Goal: Task Accomplishment & Management: Complete application form

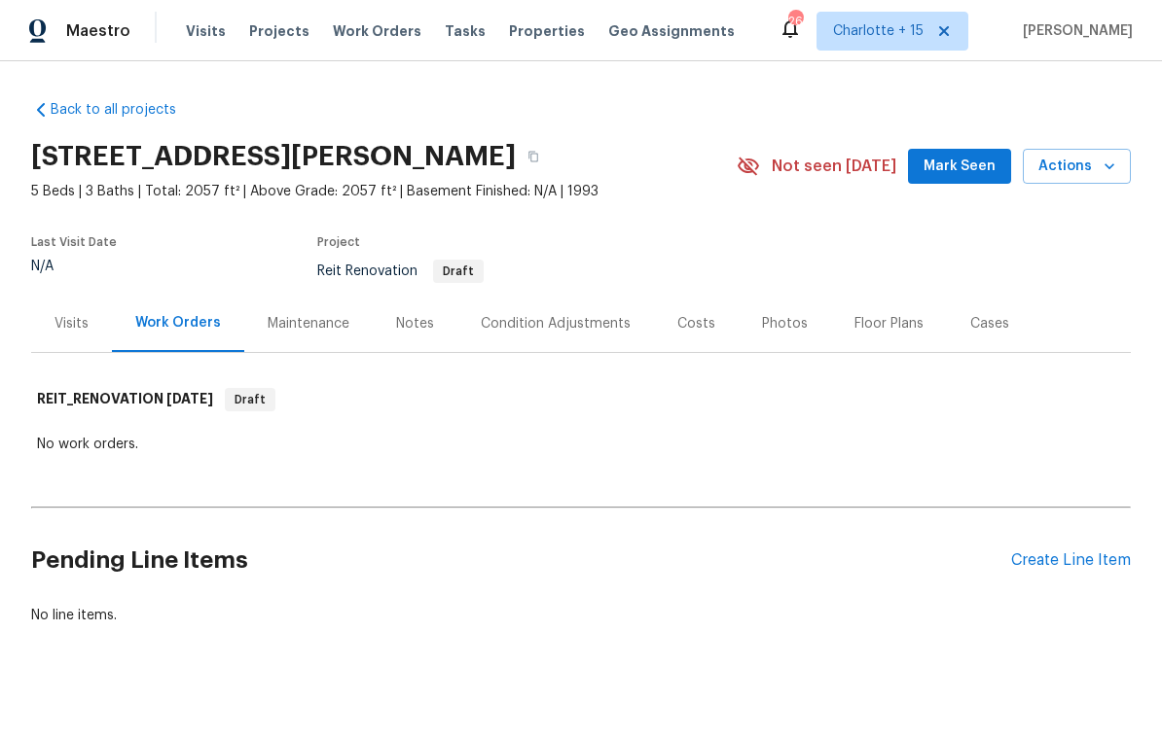
click at [540, 315] on div "Condition Adjustments" at bounding box center [556, 323] width 150 height 19
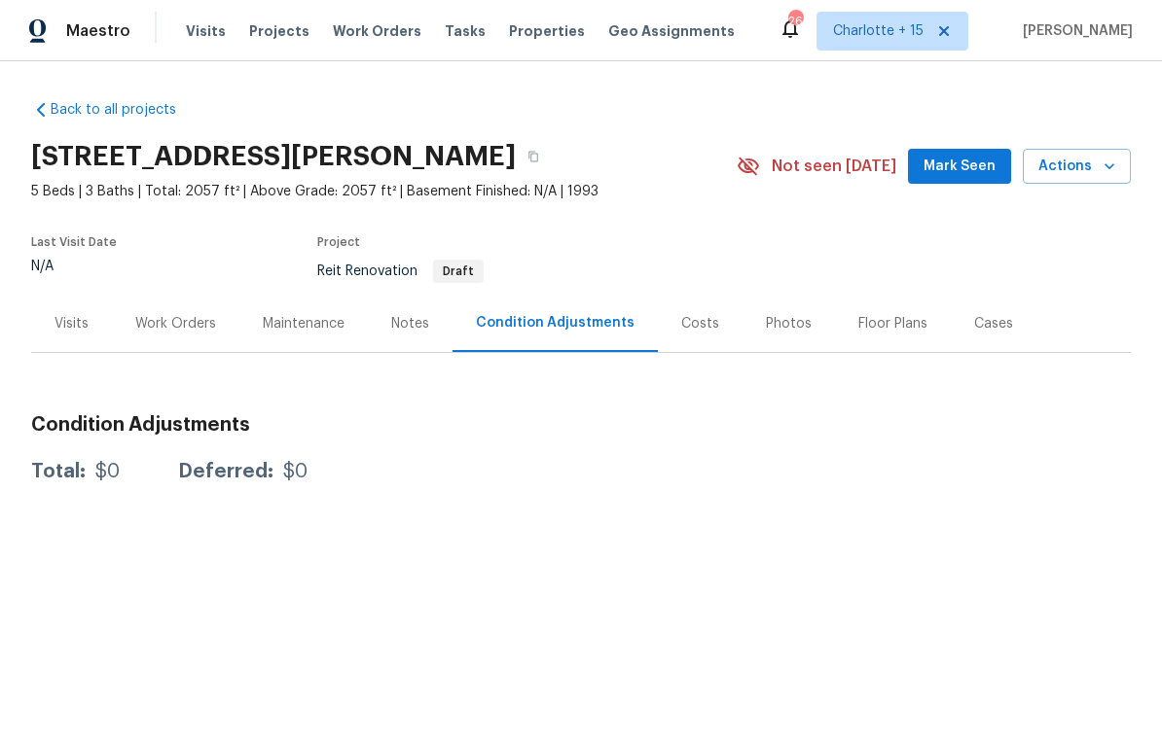
click at [182, 324] on div "Work Orders" at bounding box center [175, 323] width 81 height 19
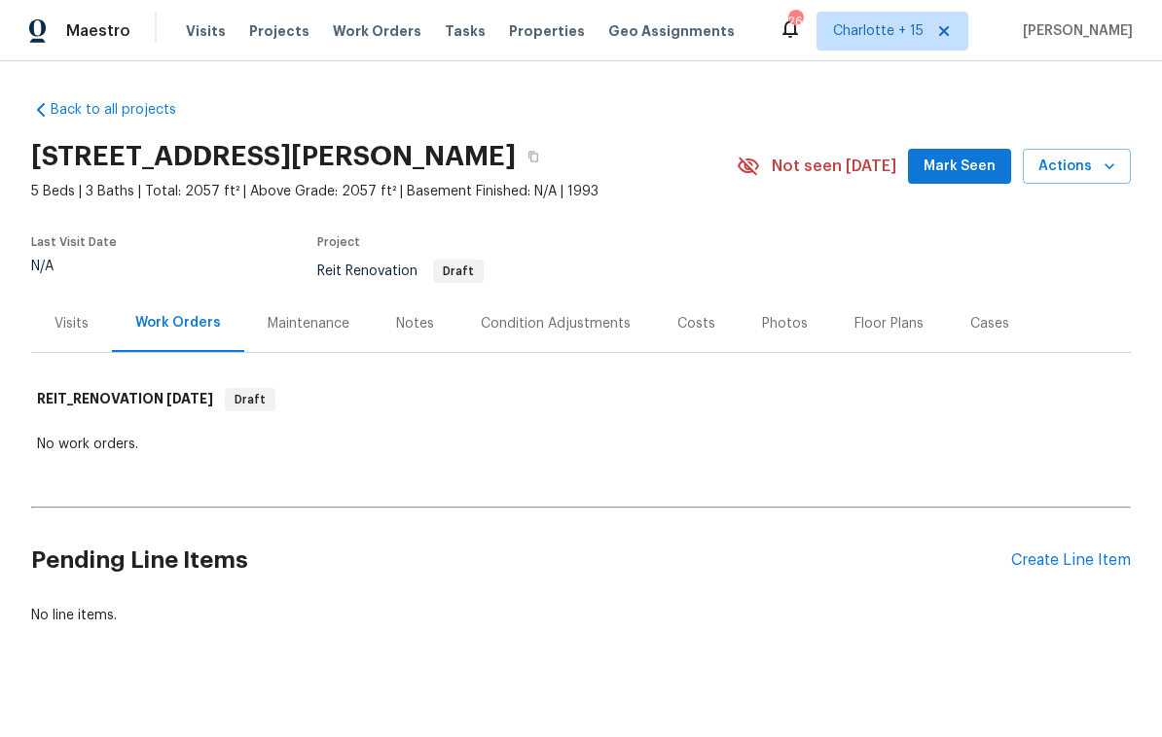
click at [1057, 561] on div "Create Line Item" at bounding box center [1071, 561] width 120 height 18
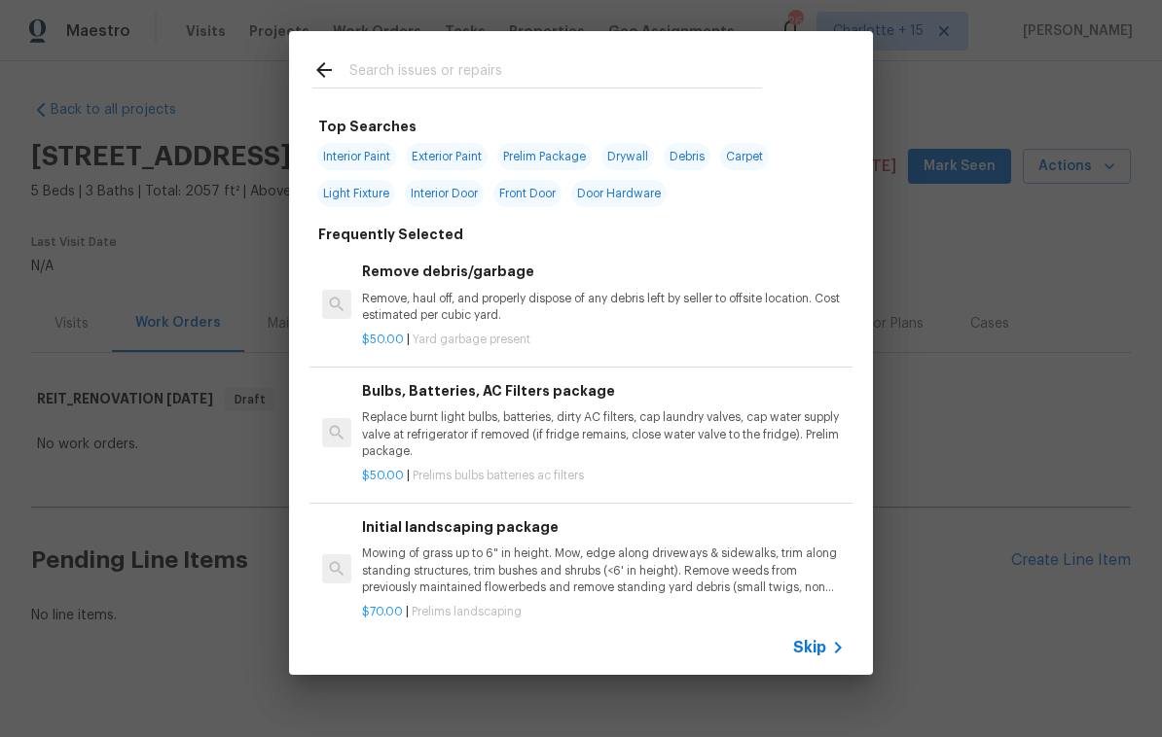
click at [438, 69] on input "text" at bounding box center [555, 72] width 412 height 29
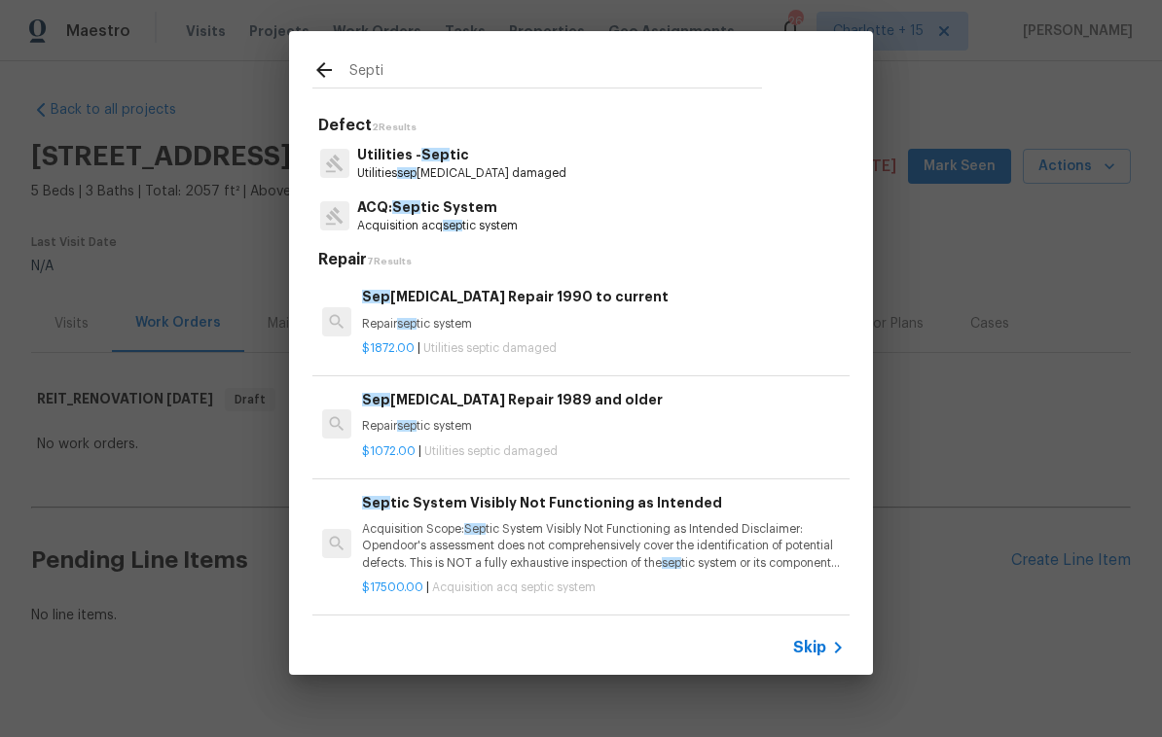
type input "Septic"
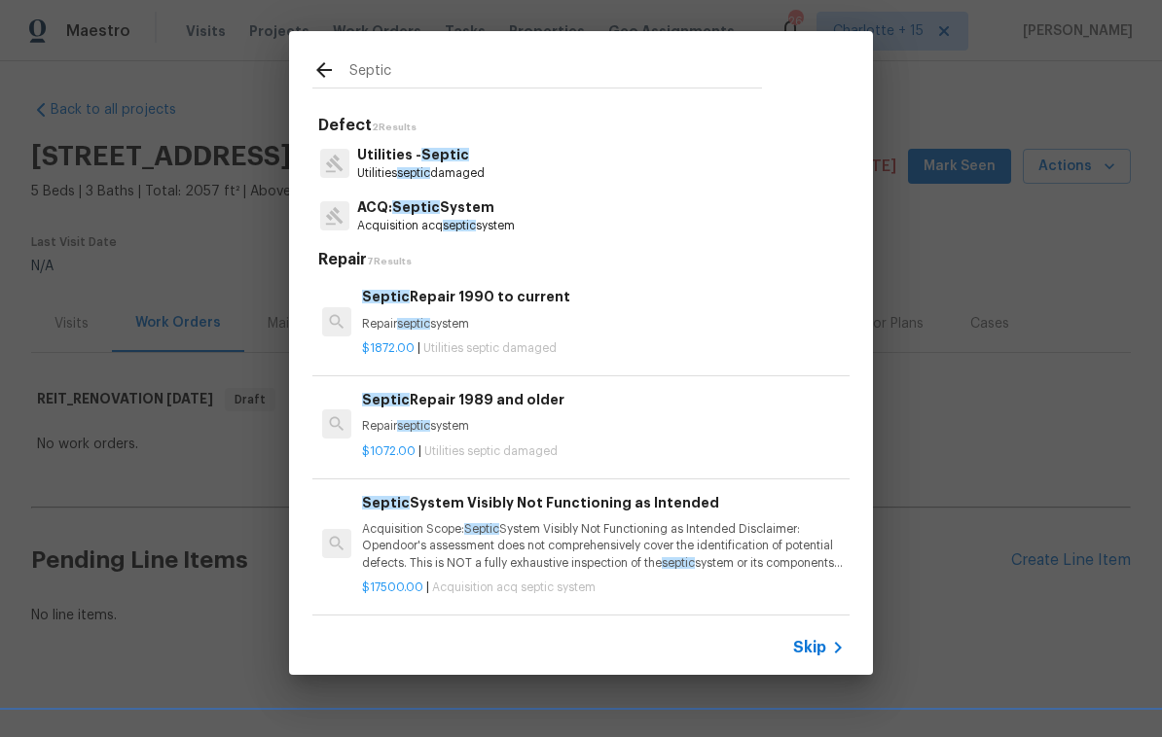
click at [428, 160] on span "Septic" at bounding box center [445, 155] width 48 height 14
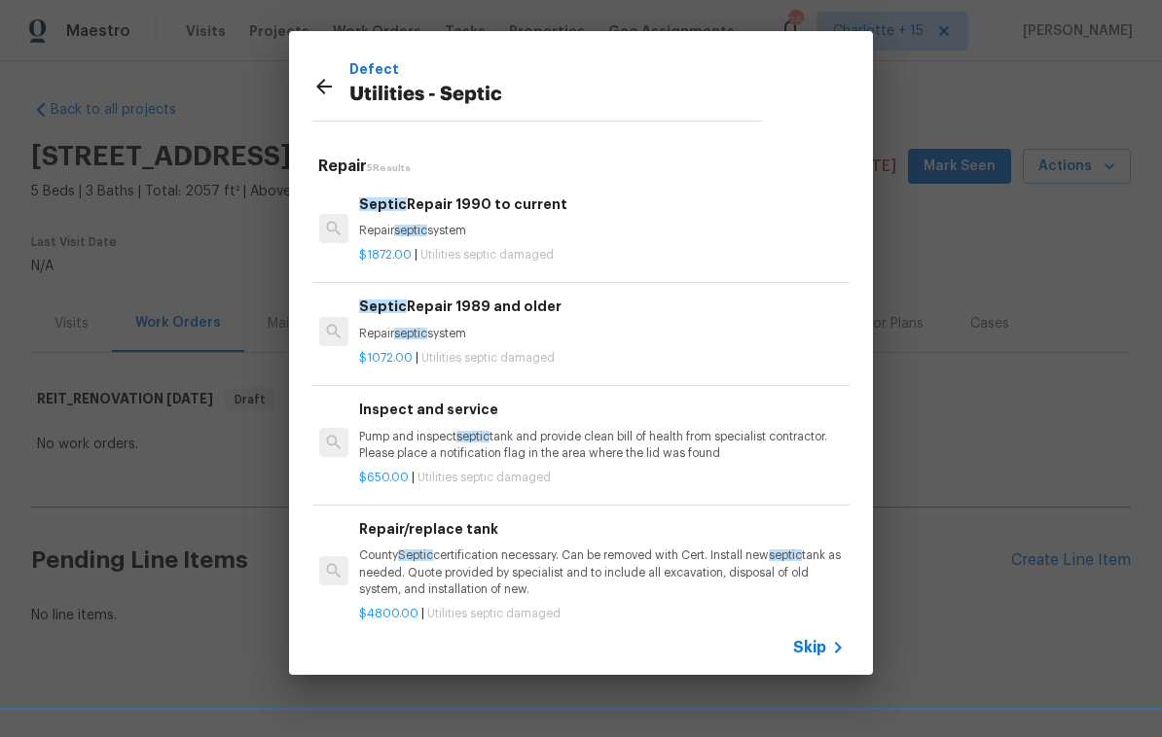
scroll to position [0, 3]
click at [324, 84] on icon at bounding box center [323, 86] width 23 height 23
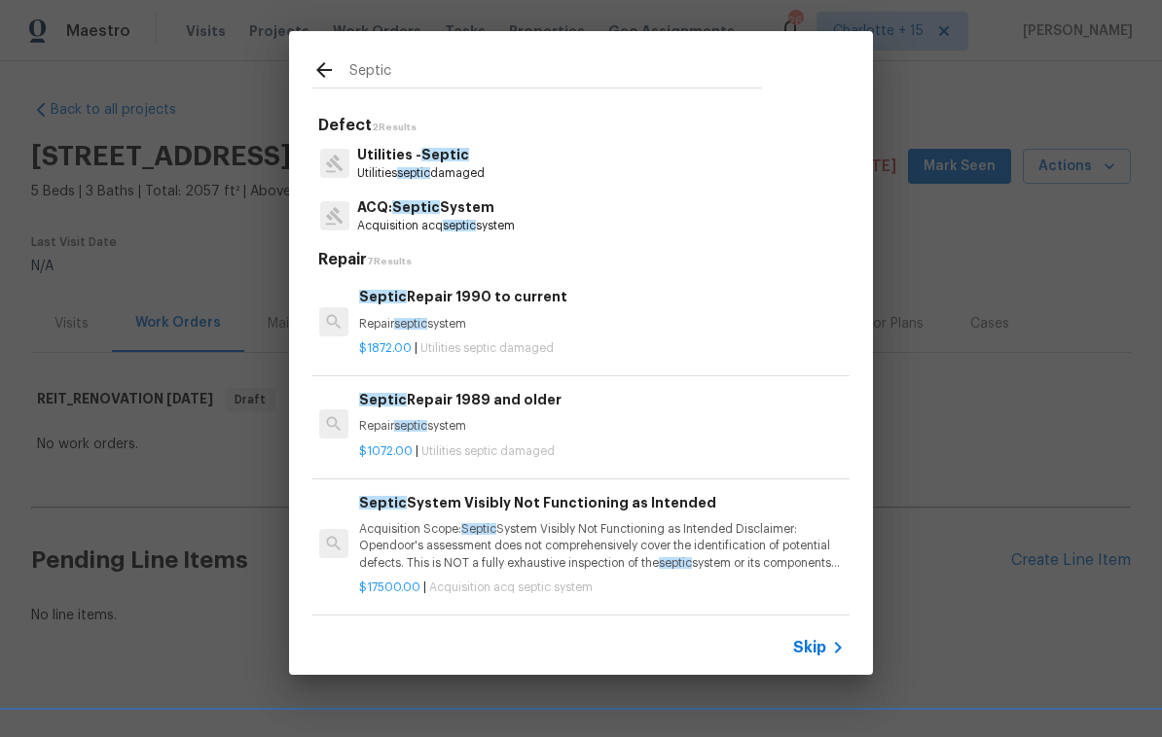
click at [960, 355] on div "Septic Defect 2 Results Utilities - Septic Utilities septic damaged ACQ: Septic…" at bounding box center [581, 353] width 1162 height 706
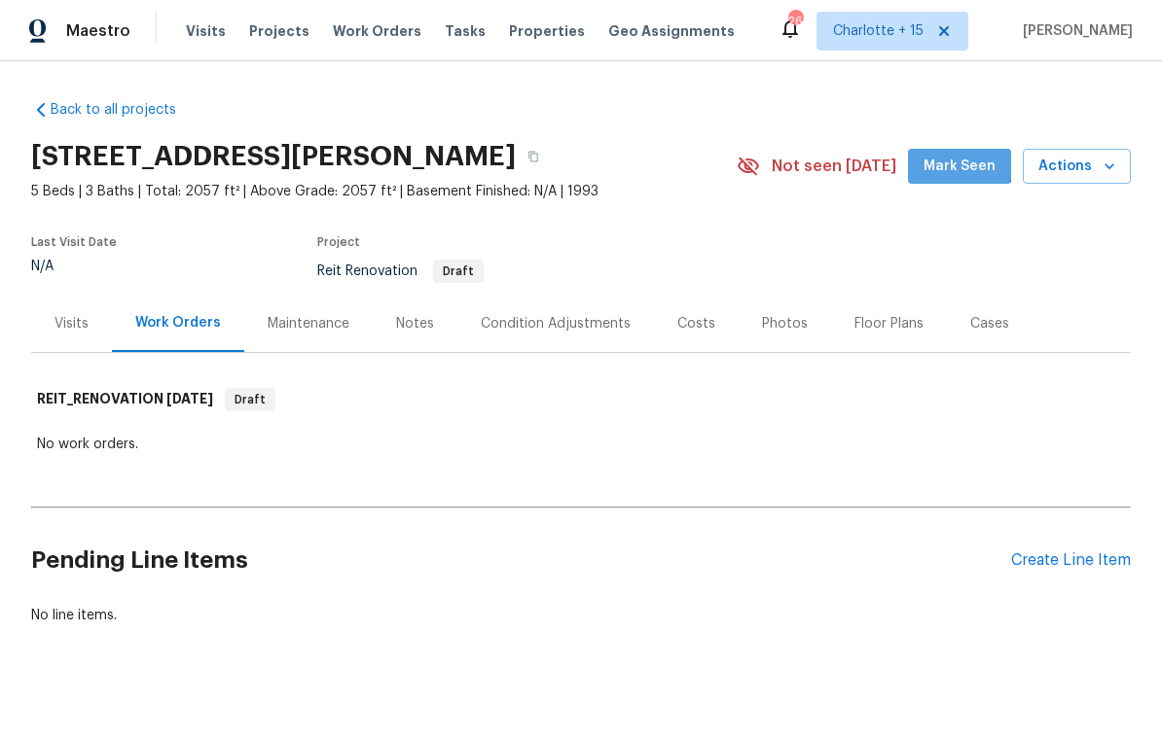
click at [955, 157] on span "Mark Seen" at bounding box center [959, 167] width 72 height 24
click at [1050, 567] on div "Create Line Item" at bounding box center [1071, 561] width 120 height 18
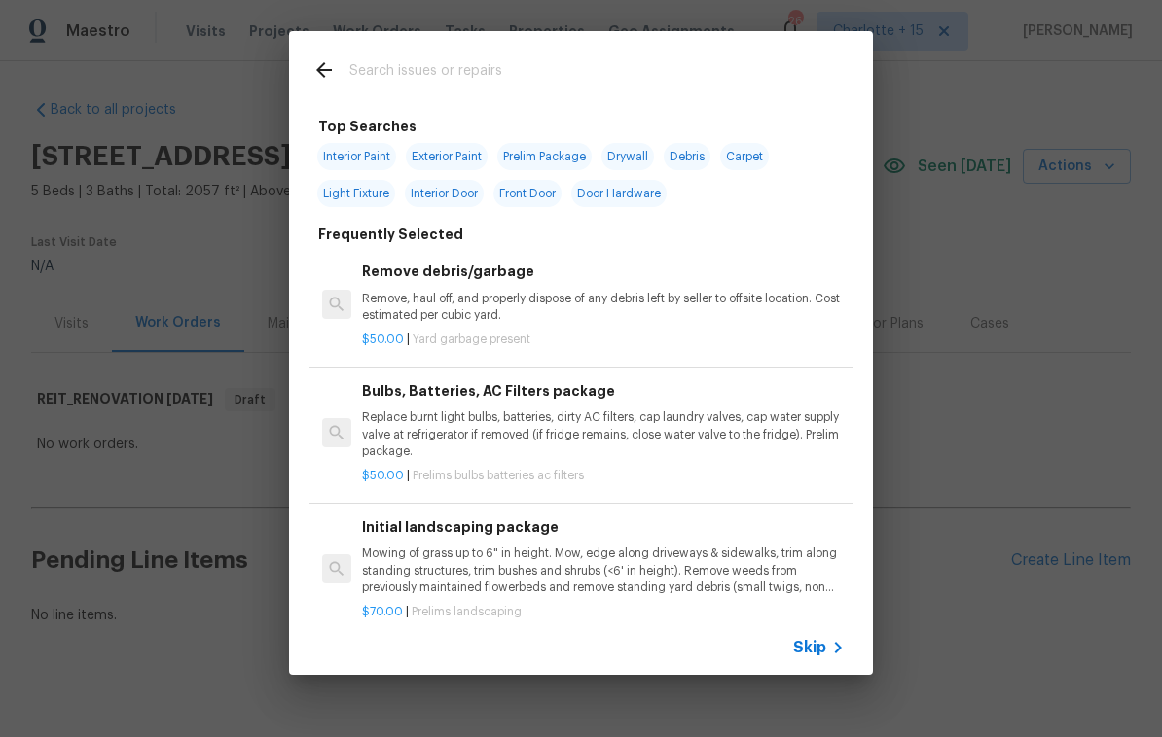
click at [432, 74] on input "text" at bounding box center [555, 72] width 412 height 29
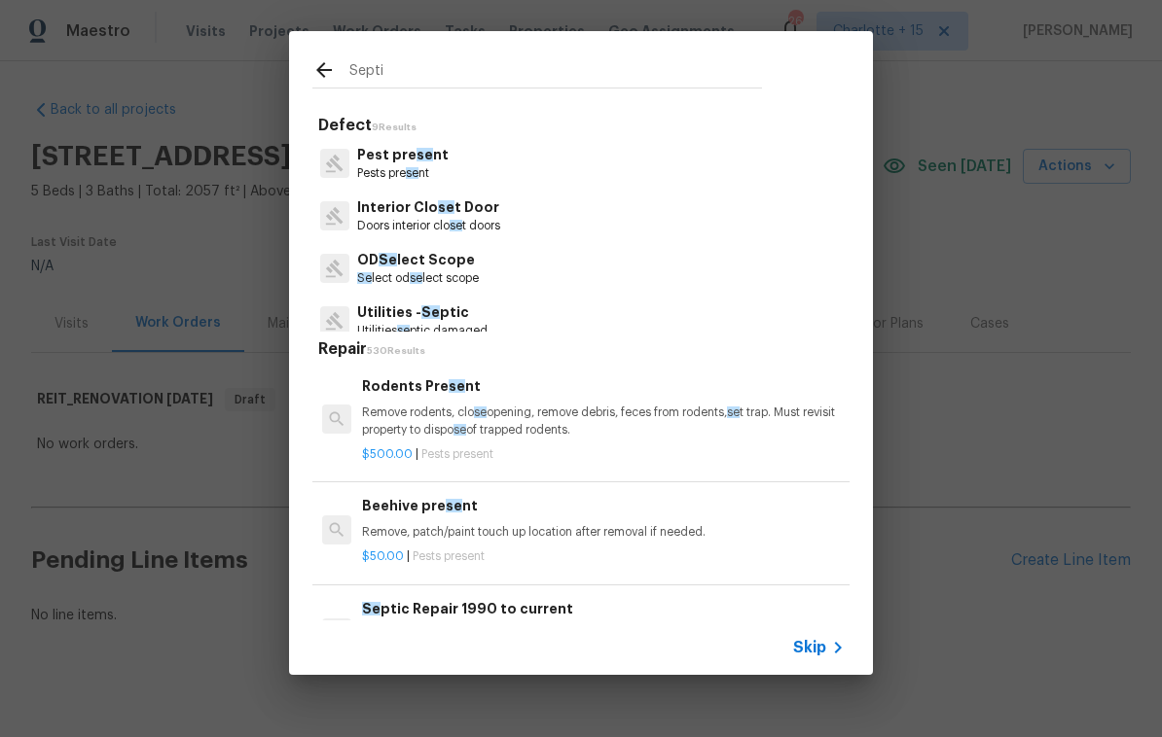
type input "Septic"
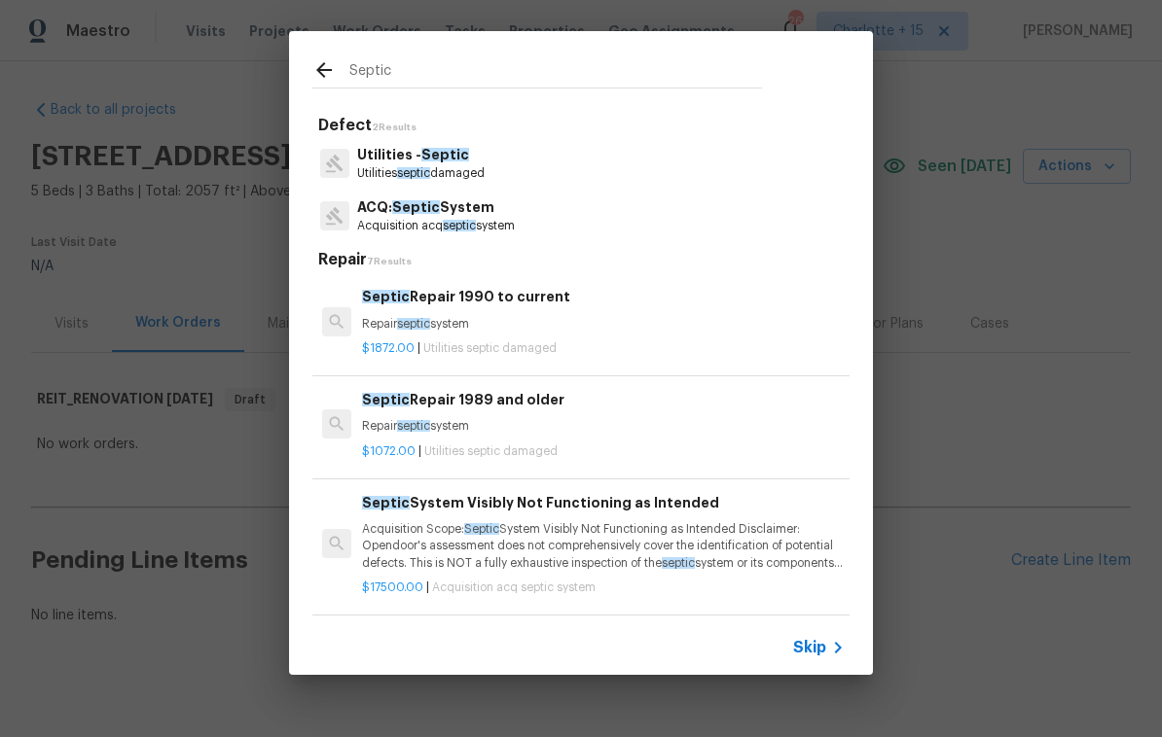
scroll to position [0, 0]
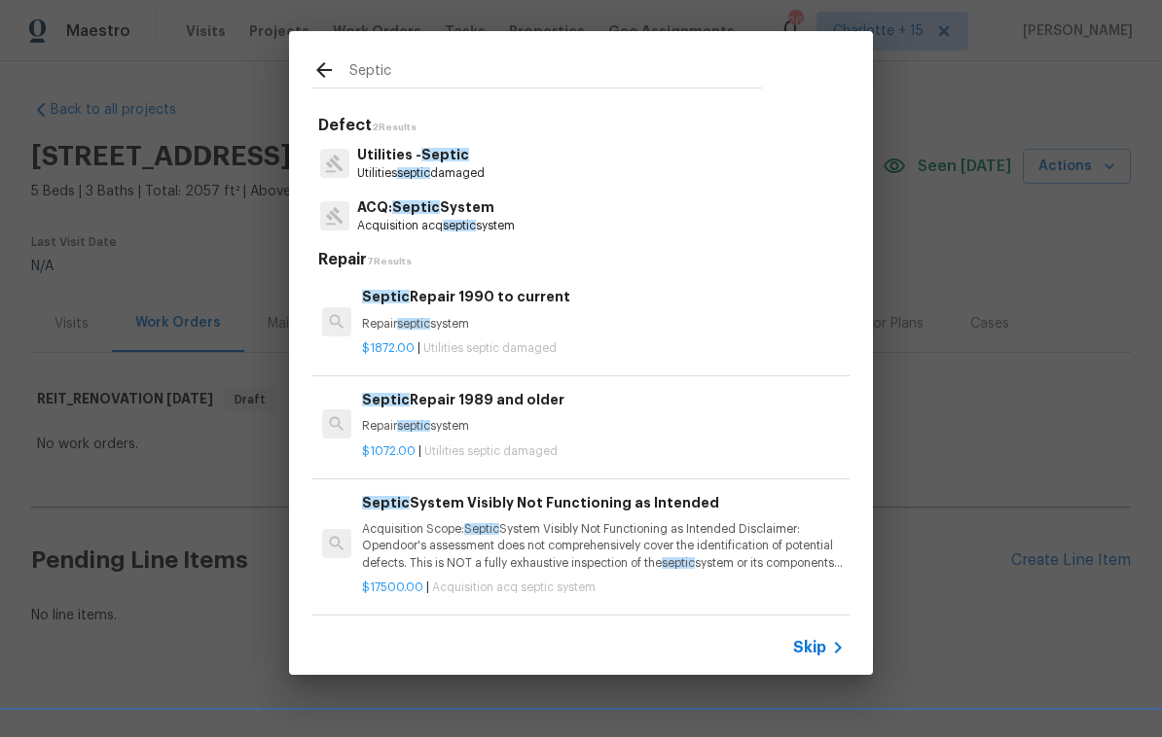
click at [422, 165] on p "Utilities septic damaged" at bounding box center [420, 173] width 127 height 17
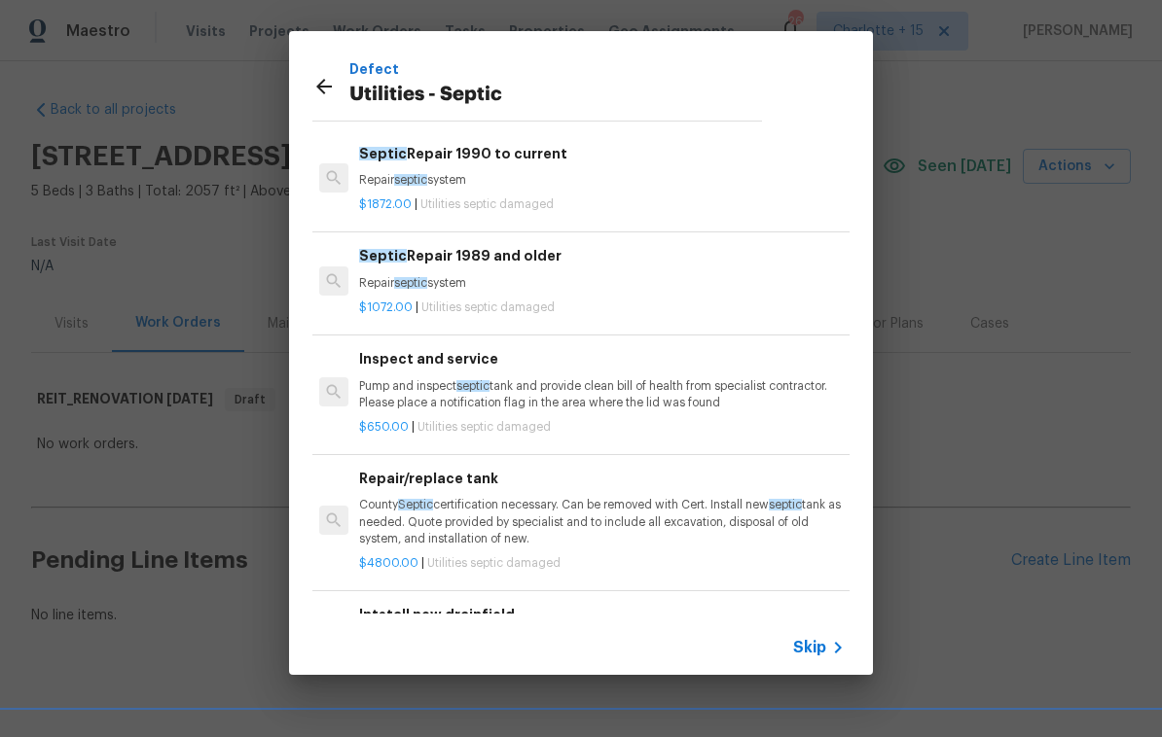
scroll to position [0, 3]
click at [444, 372] on div "Inspect and service Pump and inspect septic tank and provide clean bill of heal…" at bounding box center [600, 379] width 483 height 63
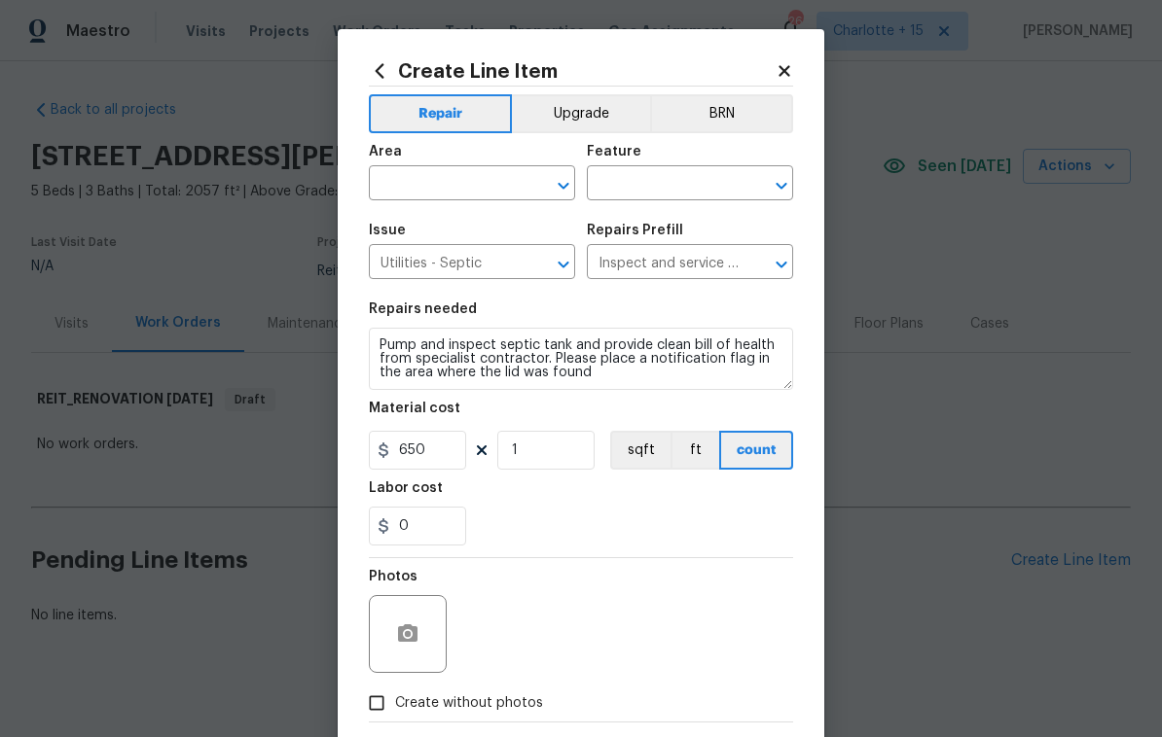
click at [475, 171] on input "text" at bounding box center [445, 185] width 152 height 30
click at [469, 272] on li "Exterior Overall" at bounding box center [472, 262] width 206 height 32
type input "Exterior Overall"
click at [658, 179] on input "text" at bounding box center [663, 185] width 152 height 30
type input "s"
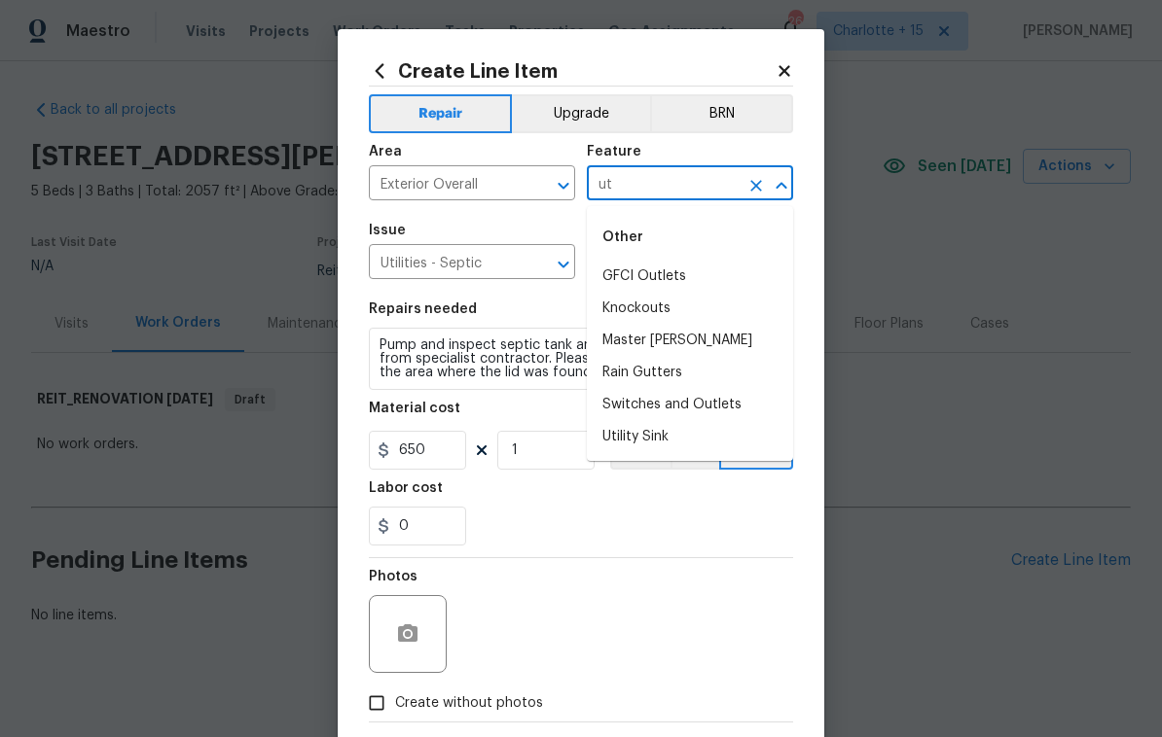
type input "u"
type input "s"
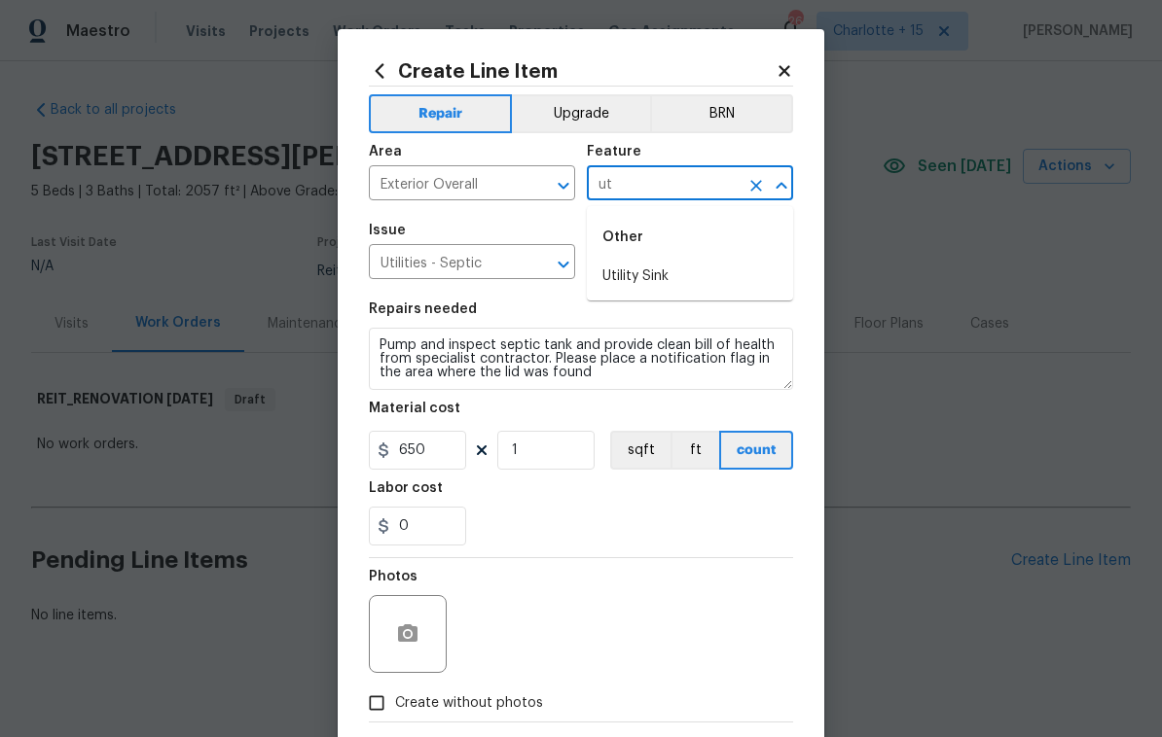
type input "u"
click at [707, 270] on li "Exterior Plumbing" at bounding box center [690, 277] width 206 height 32
type input "Exterior Plumbing"
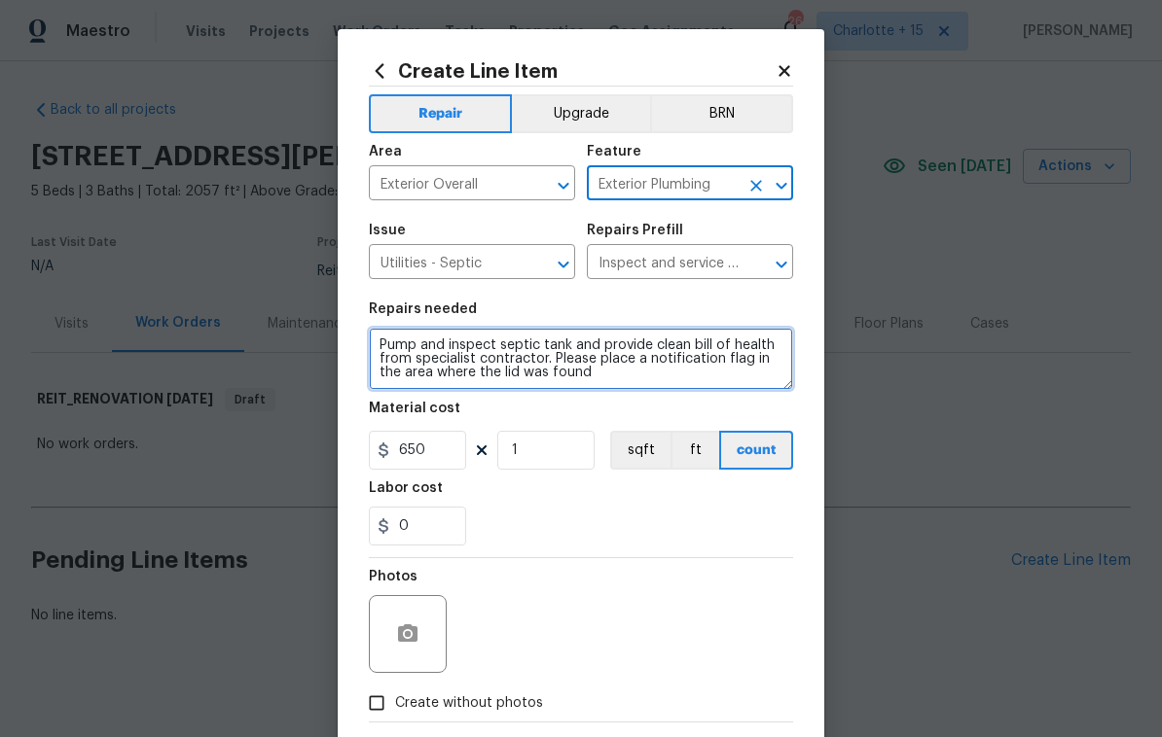
click at [631, 387] on textarea "Pump and inspect septic tank and provide clean bill of health from specialist c…" at bounding box center [581, 359] width 424 height 62
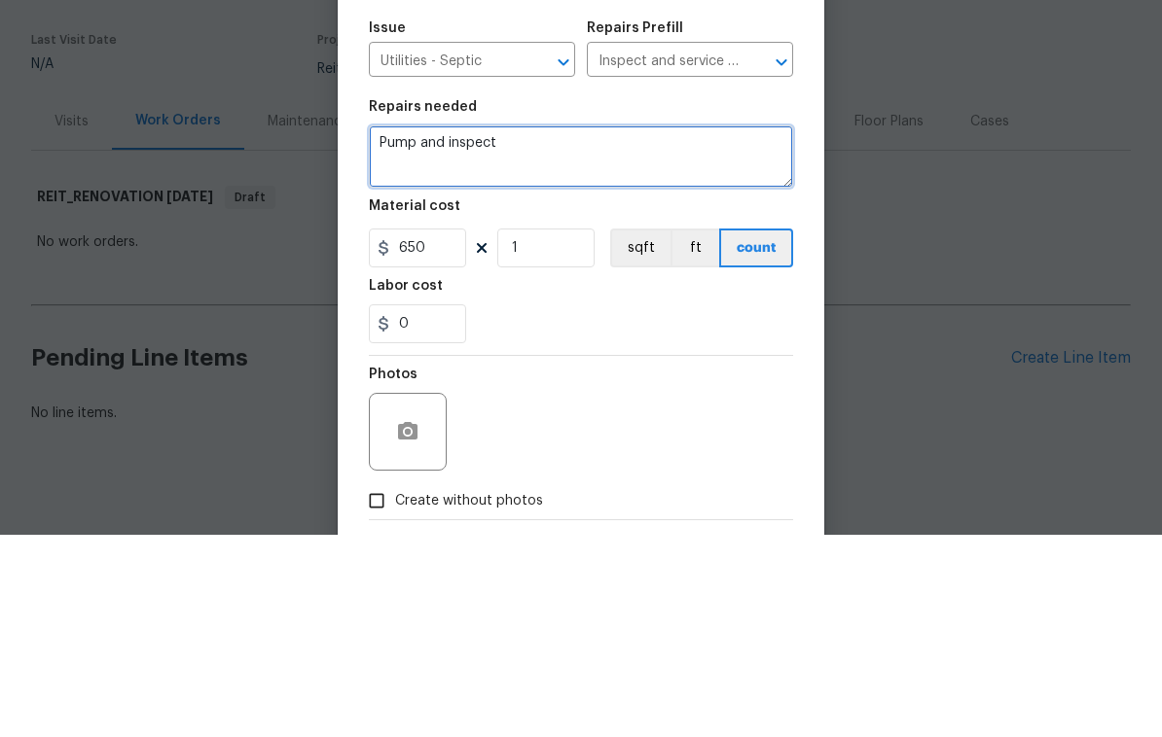
type textarea "Pump"
type textarea "P"
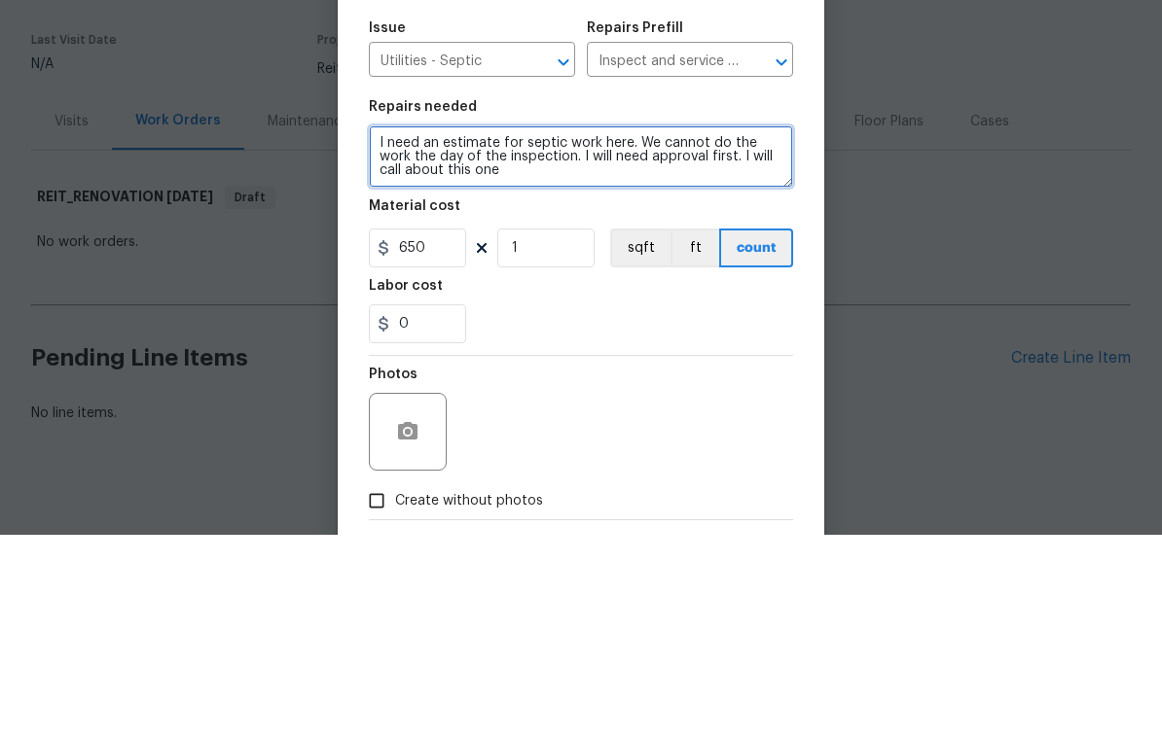
click at [776, 328] on textarea "I need an estimate for septic work here. We cannot do the work the day of the i…" at bounding box center [581, 359] width 424 height 62
click at [546, 328] on textarea "I need an estimate for septic work here. We cannot do the work the day of the i…" at bounding box center [581, 359] width 424 height 62
type textarea "I need an estimate for septic work here. We cannot do the work the day of the i…"
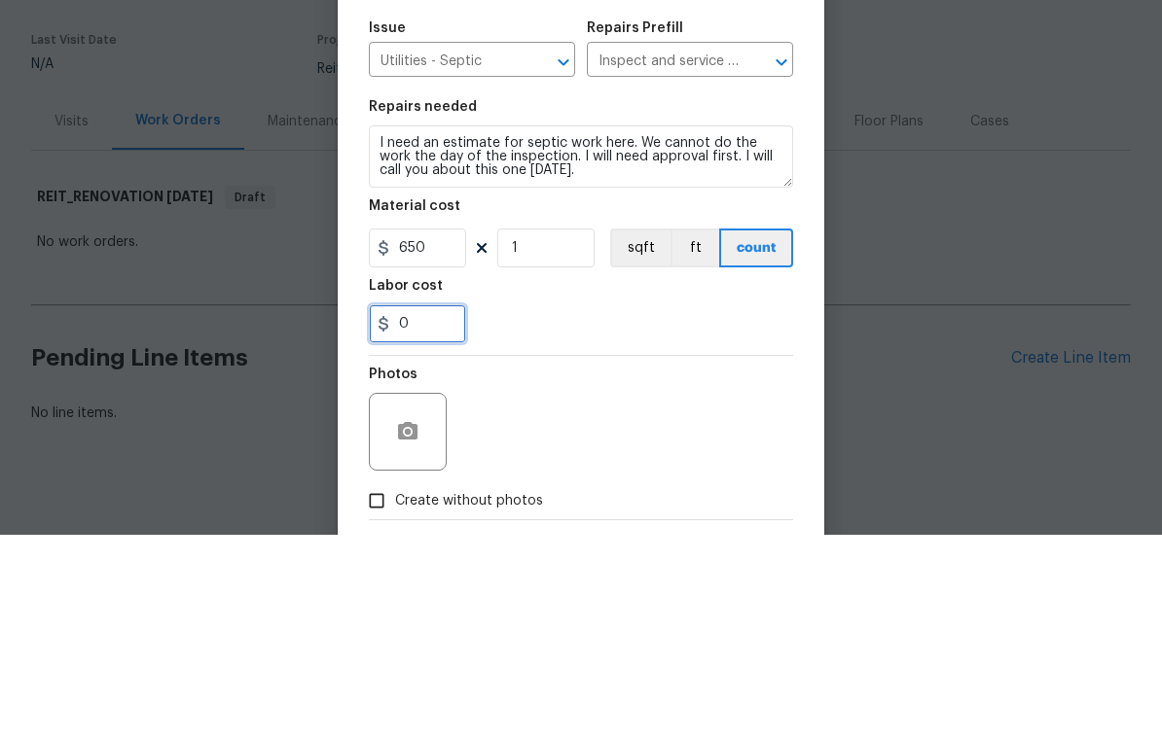
click at [447, 507] on input "0" at bounding box center [417, 526] width 97 height 39
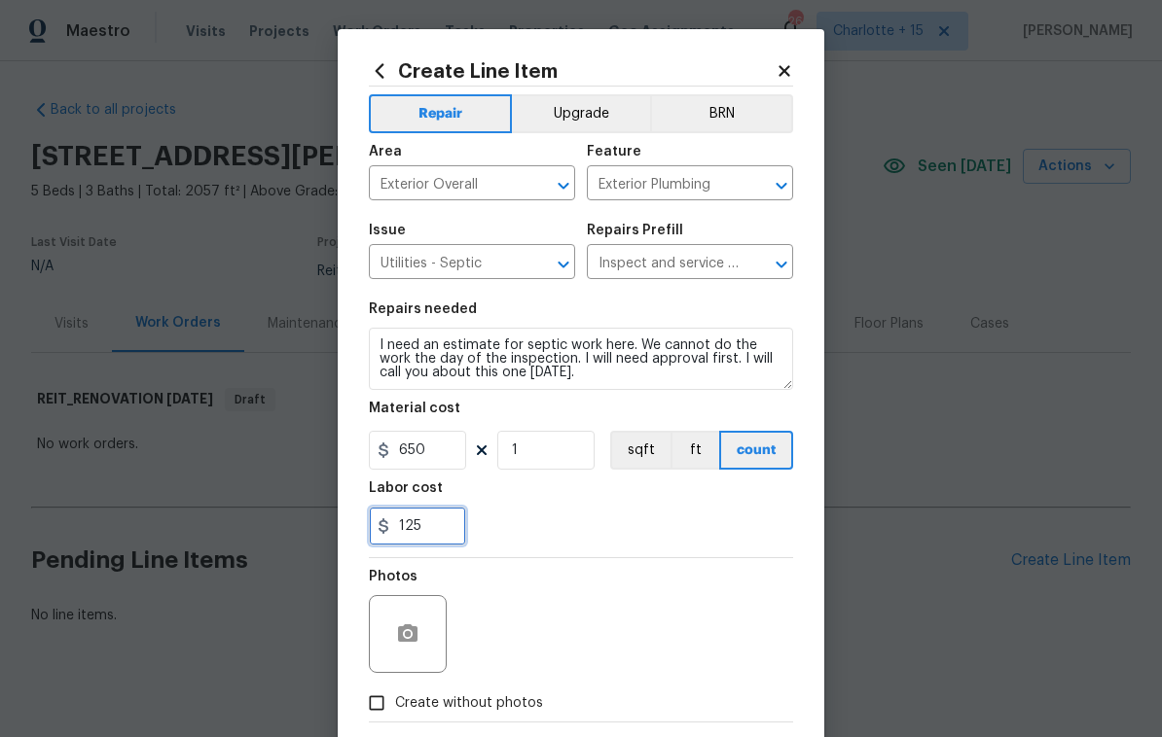
type input "125"
click at [382, 705] on input "Create without photos" at bounding box center [376, 703] width 37 height 37
checkbox input "true"
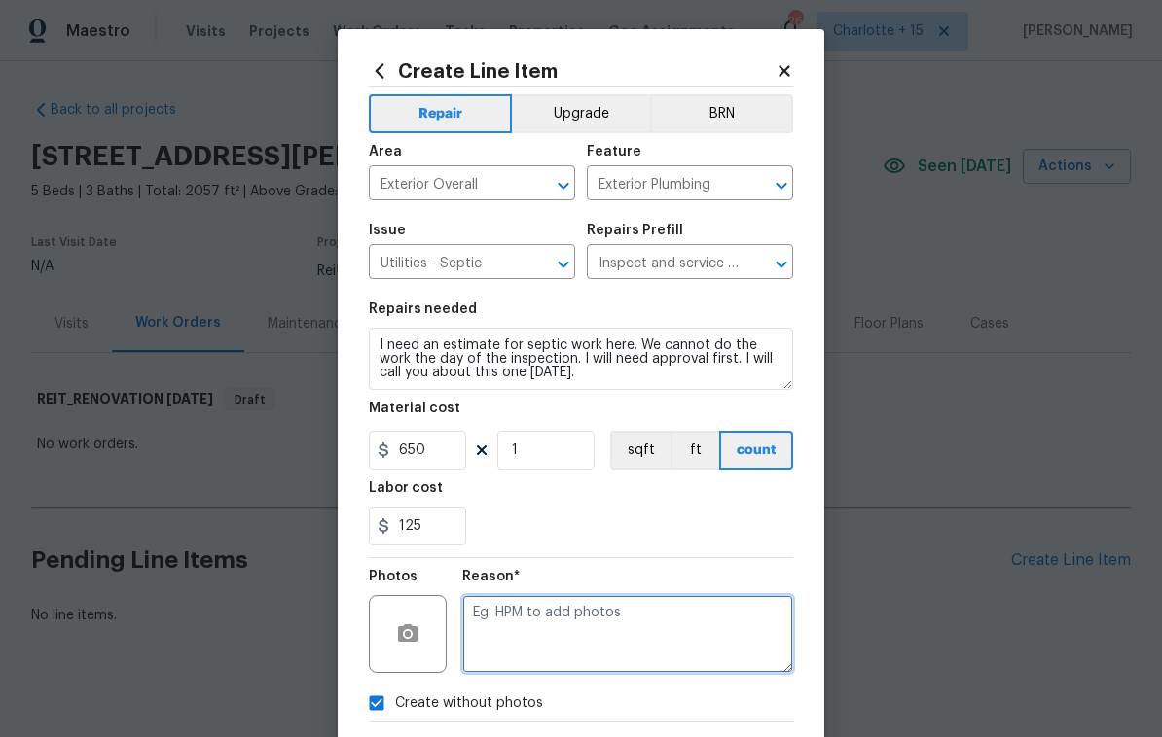
click at [549, 629] on textarea at bounding box center [627, 634] width 331 height 78
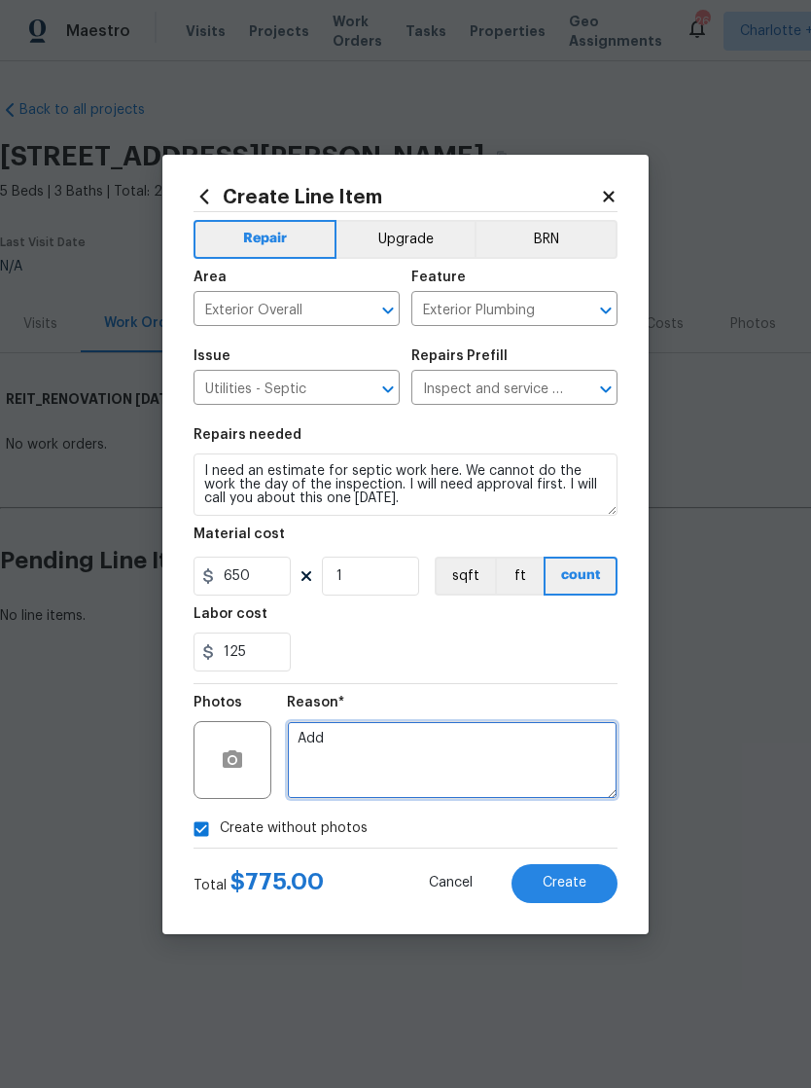
type textarea "Add"
click at [252, 588] on input "650" at bounding box center [242, 575] width 97 height 39
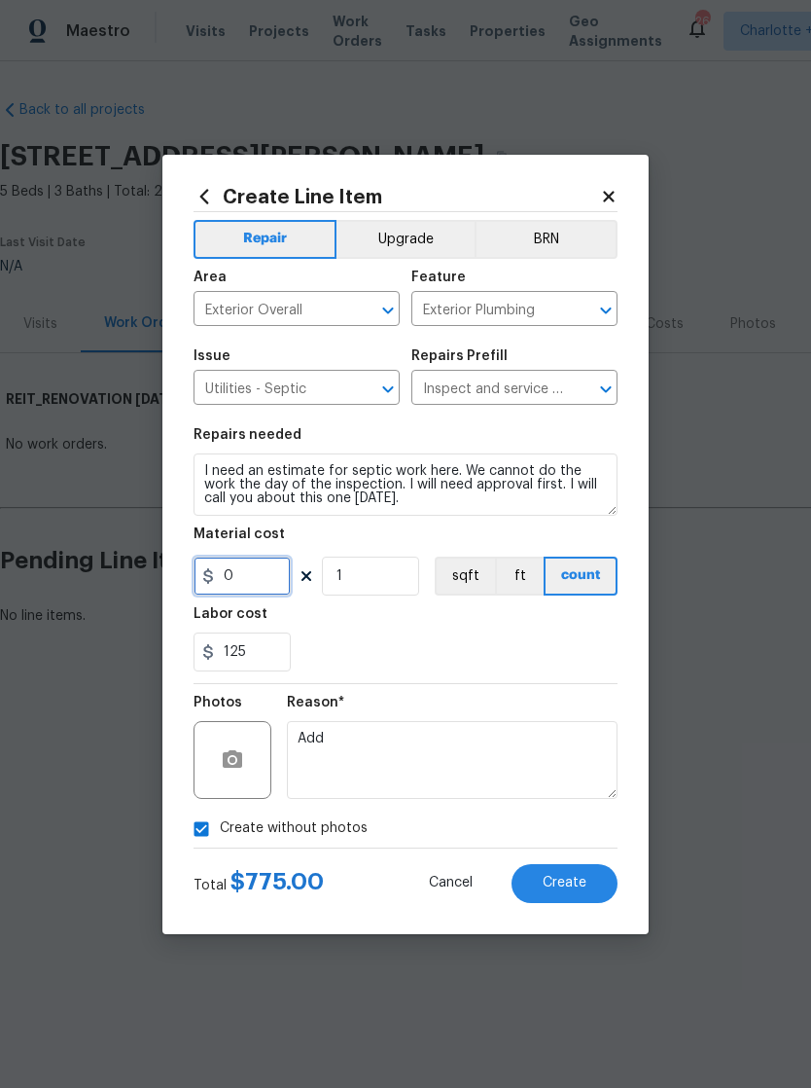
type input "0"
click at [253, 659] on input "125" at bounding box center [242, 651] width 97 height 39
type input "1"
click at [254, 590] on input "0" at bounding box center [242, 575] width 97 height 39
type input "0"
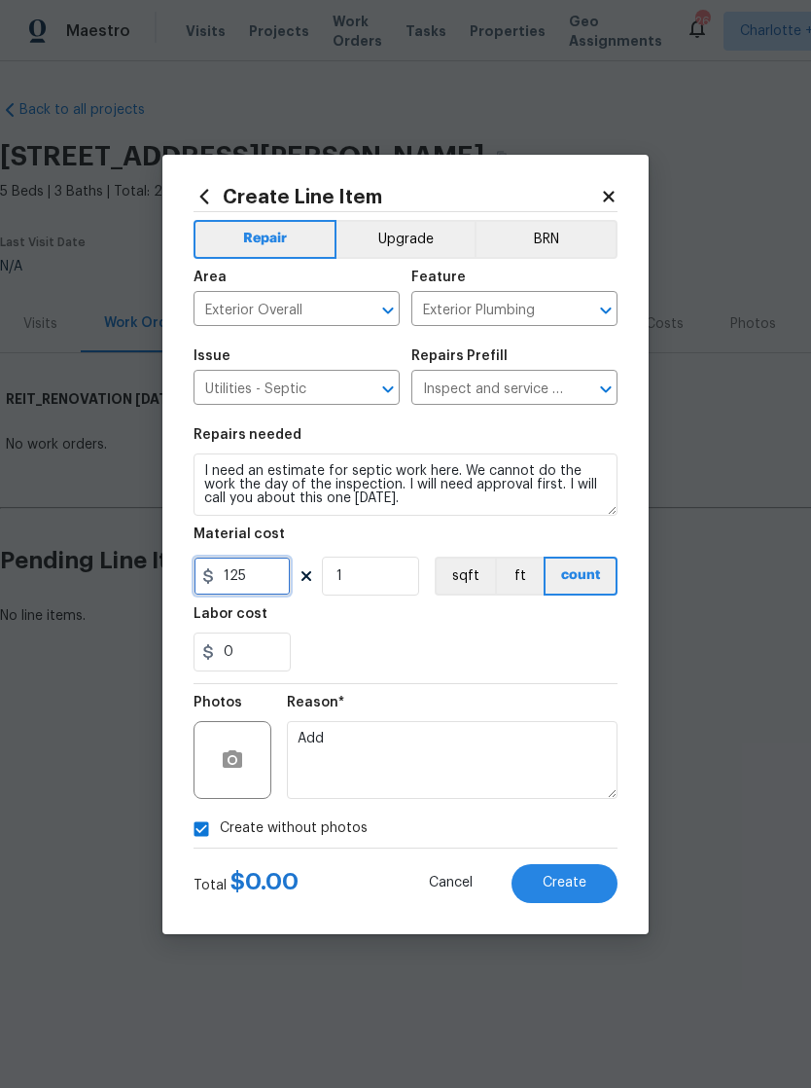
type input "125"
click at [562, 736] on span "Create" at bounding box center [565, 883] width 44 height 15
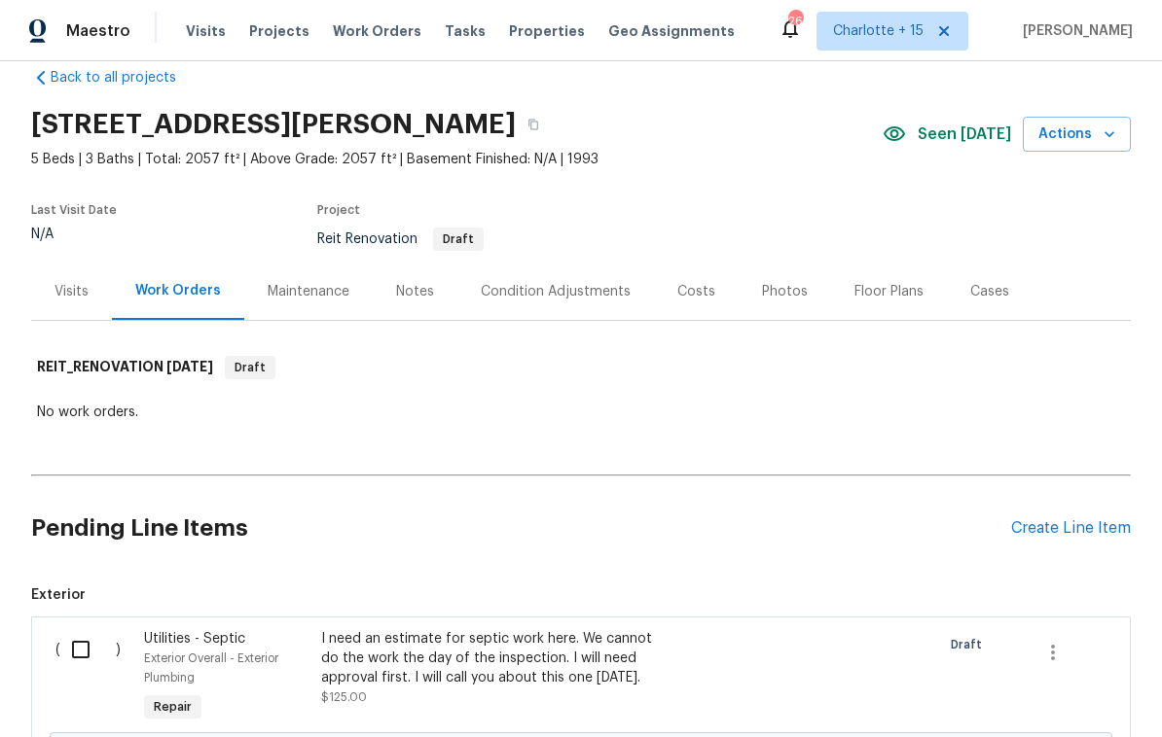
scroll to position [44, 0]
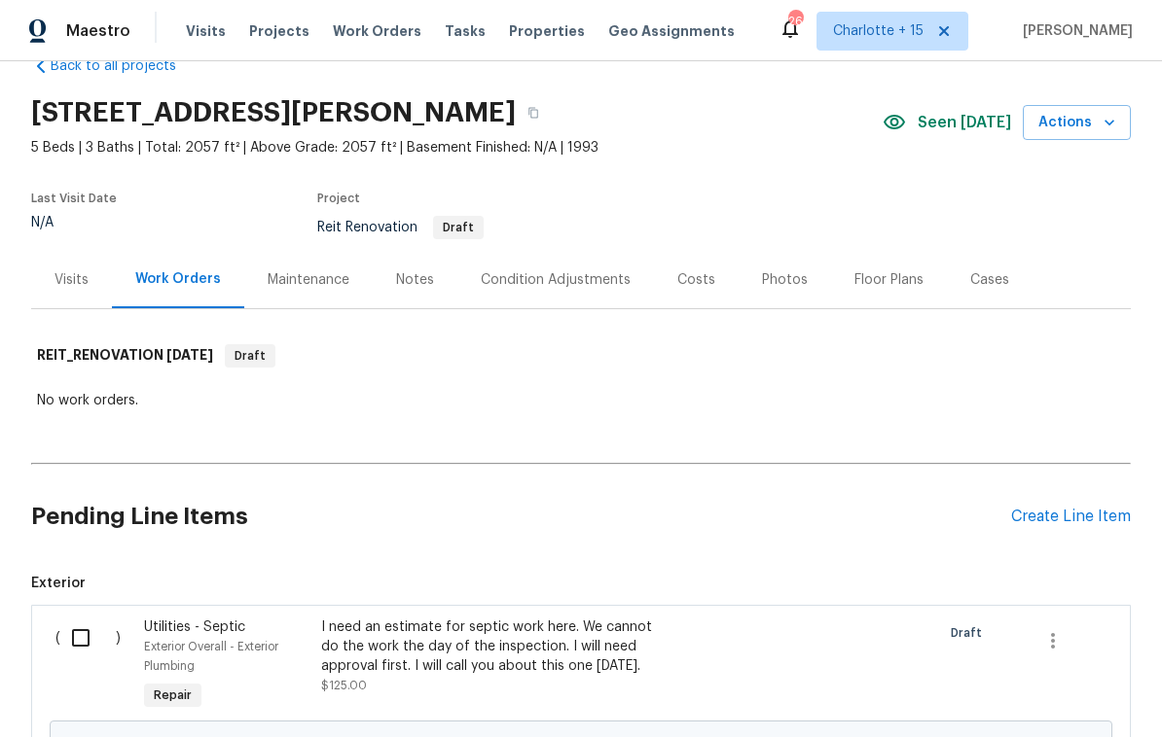
click at [86, 631] on input "checkbox" at bounding box center [87, 638] width 55 height 41
checkbox input "true"
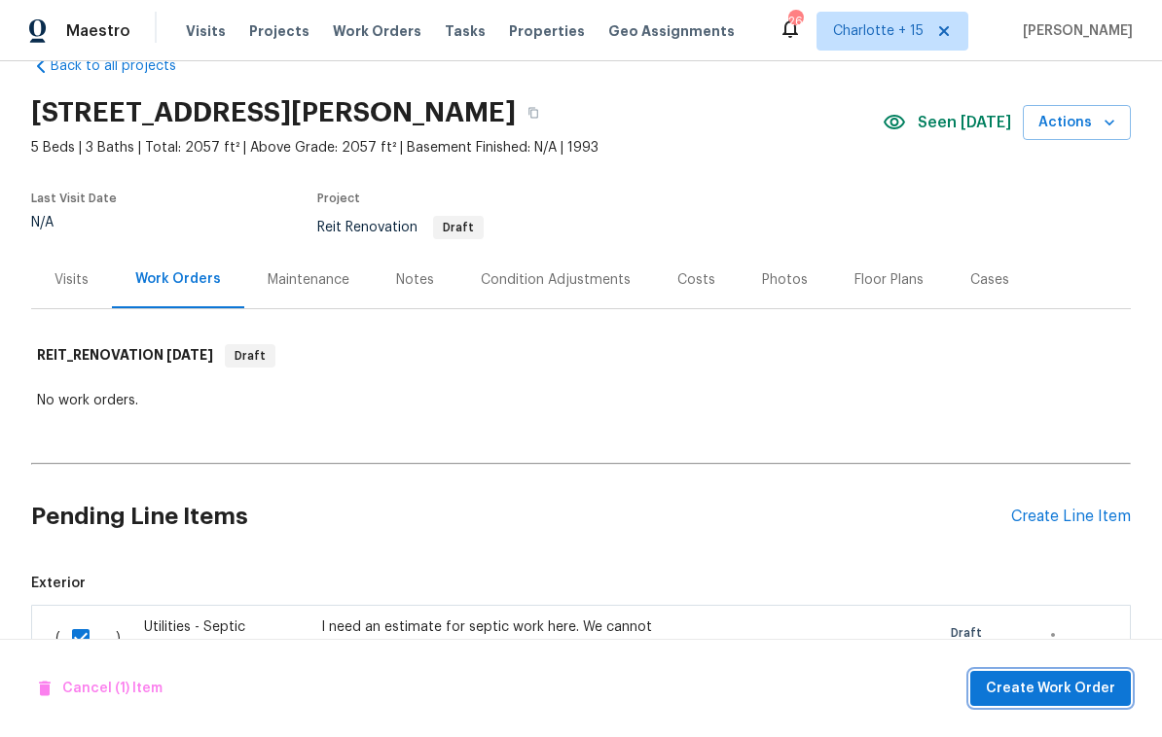
click at [1050, 696] on span "Create Work Order" at bounding box center [1049, 689] width 129 height 24
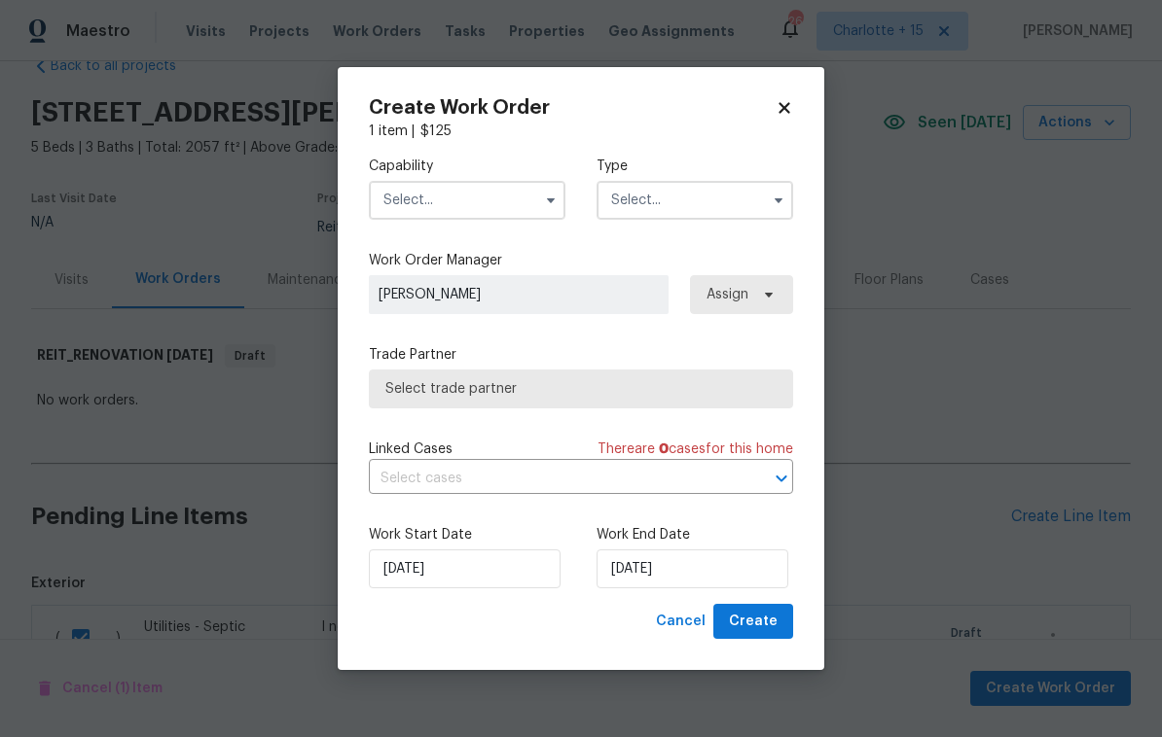
click at [460, 198] on input "text" at bounding box center [467, 200] width 197 height 39
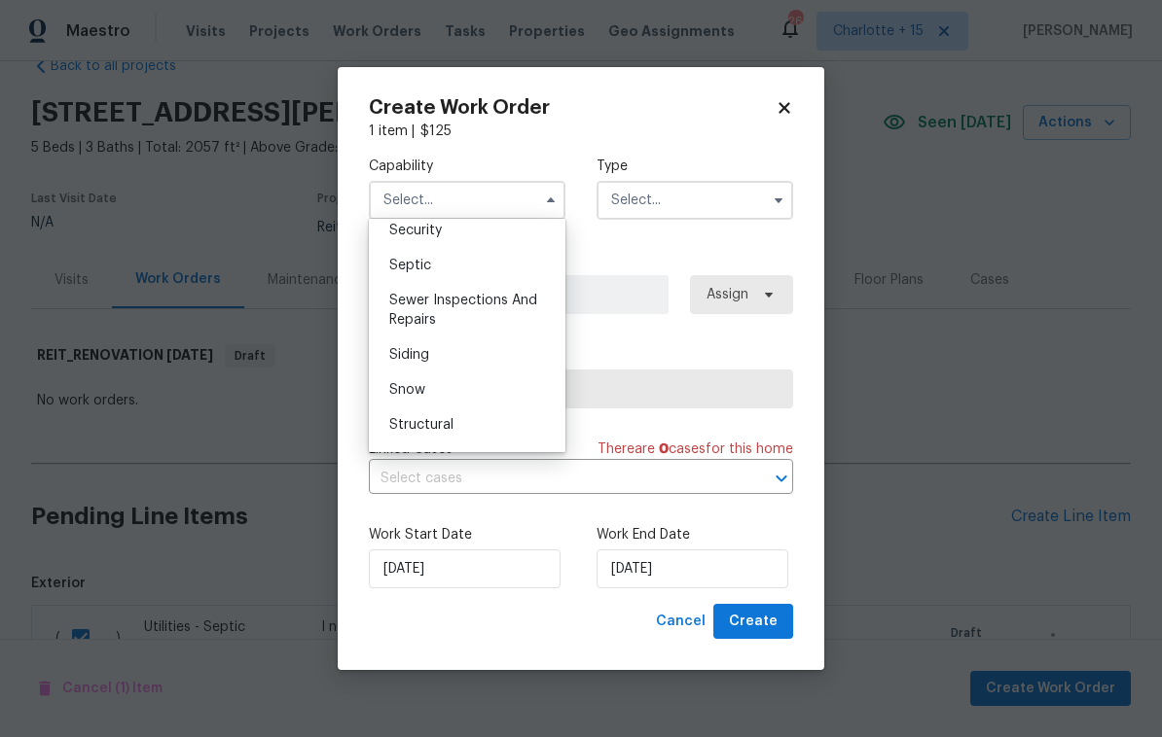
scroll to position [1994, 0]
click at [447, 294] on div "Septic" at bounding box center [467, 301] width 187 height 35
type input "Septic"
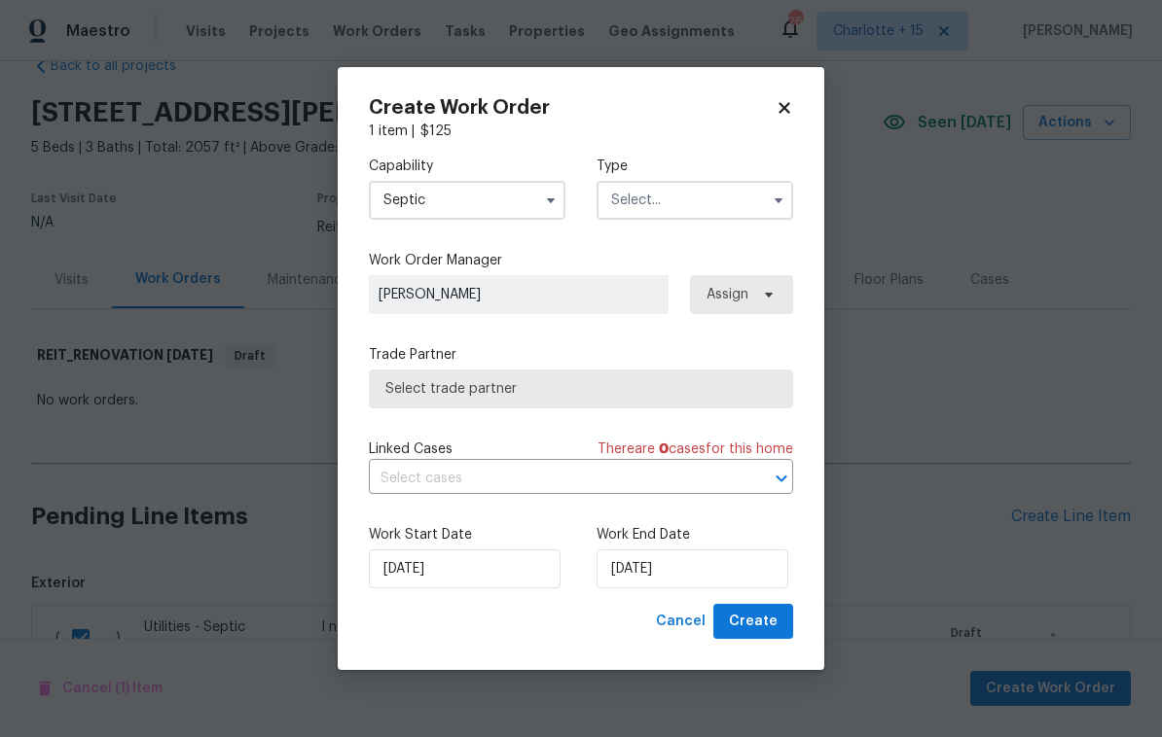
click at [684, 196] on input "text" at bounding box center [694, 200] width 197 height 39
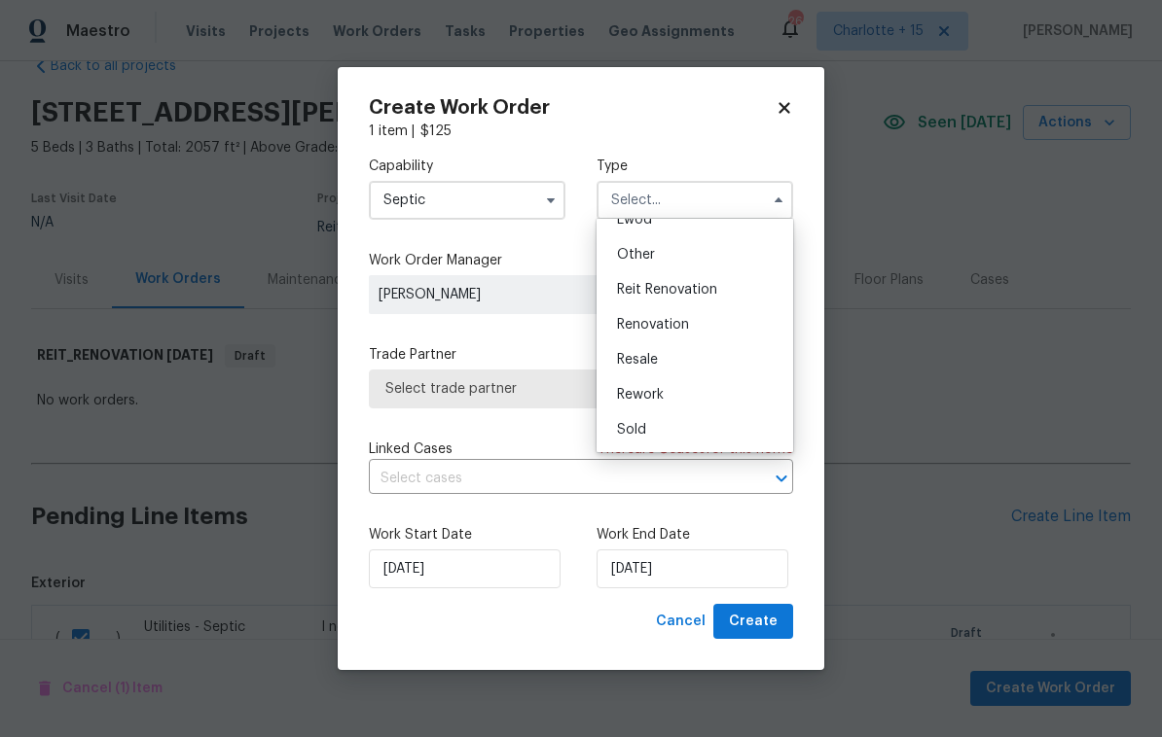
scroll to position [231, 0]
click at [695, 291] on span "Reit Renovation" at bounding box center [667, 291] width 100 height 14
type input "Reit Renovation"
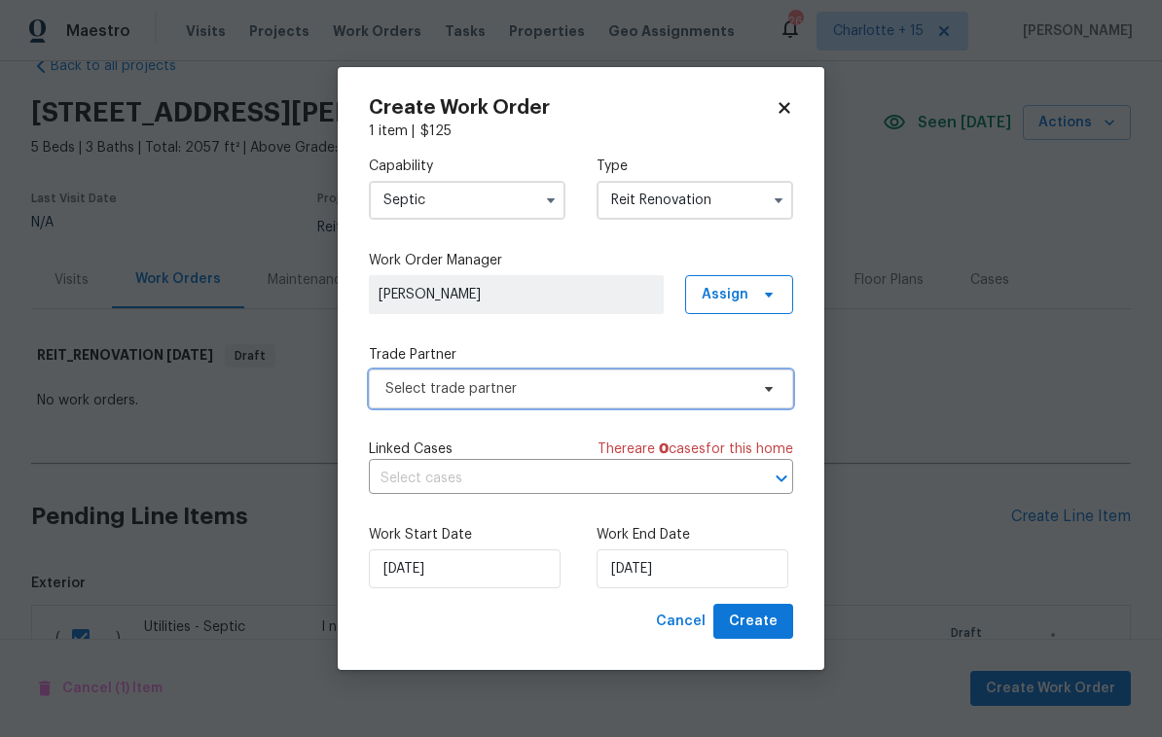
click at [540, 385] on span "Select trade partner" at bounding box center [566, 388] width 363 height 19
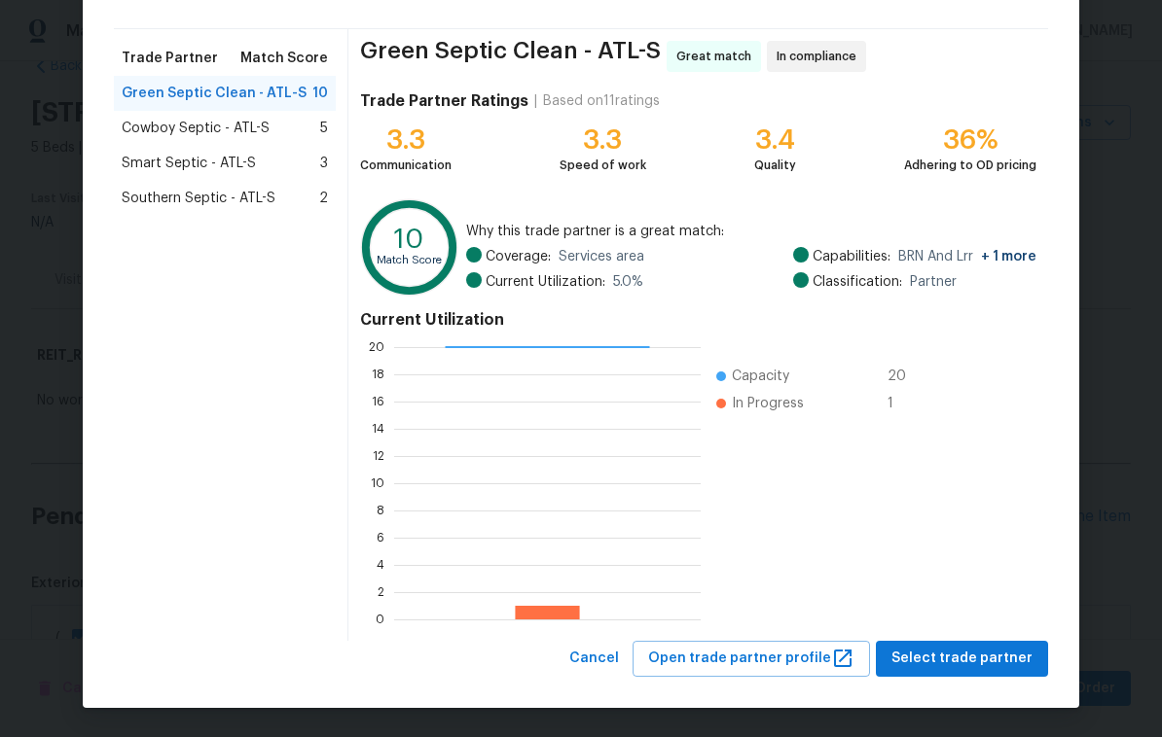
scroll to position [121, 0]
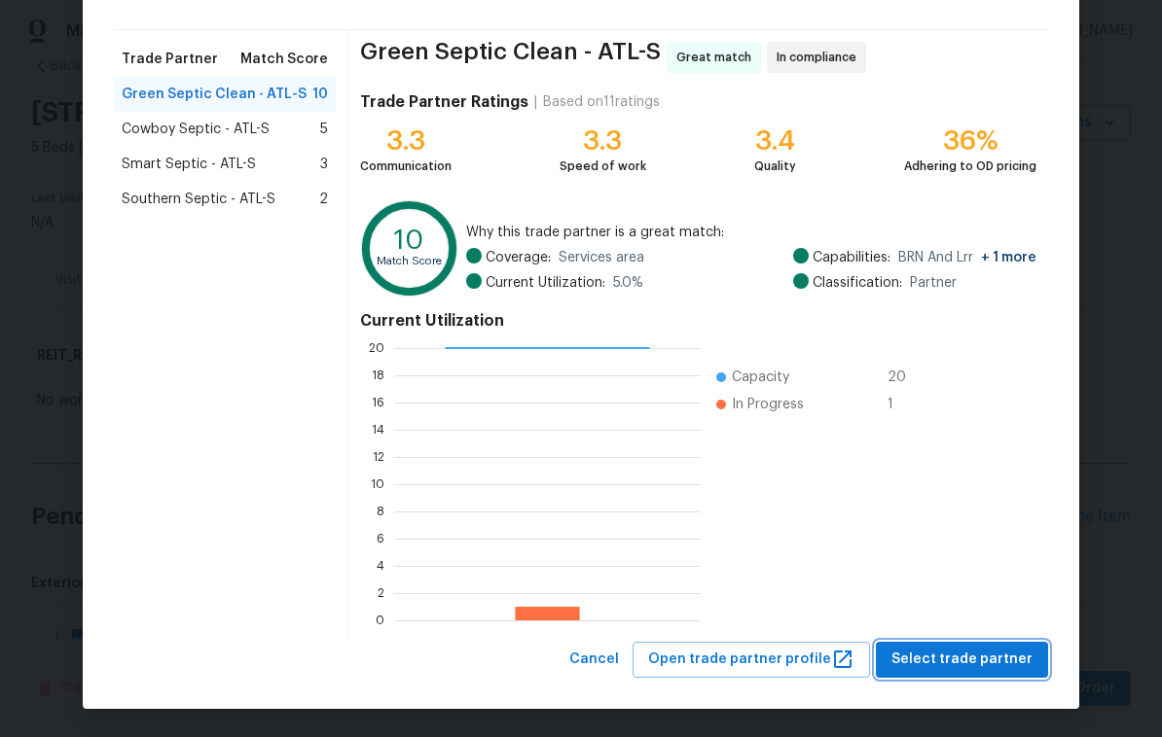
click at [944, 662] on span "Select trade partner" at bounding box center [961, 660] width 141 height 24
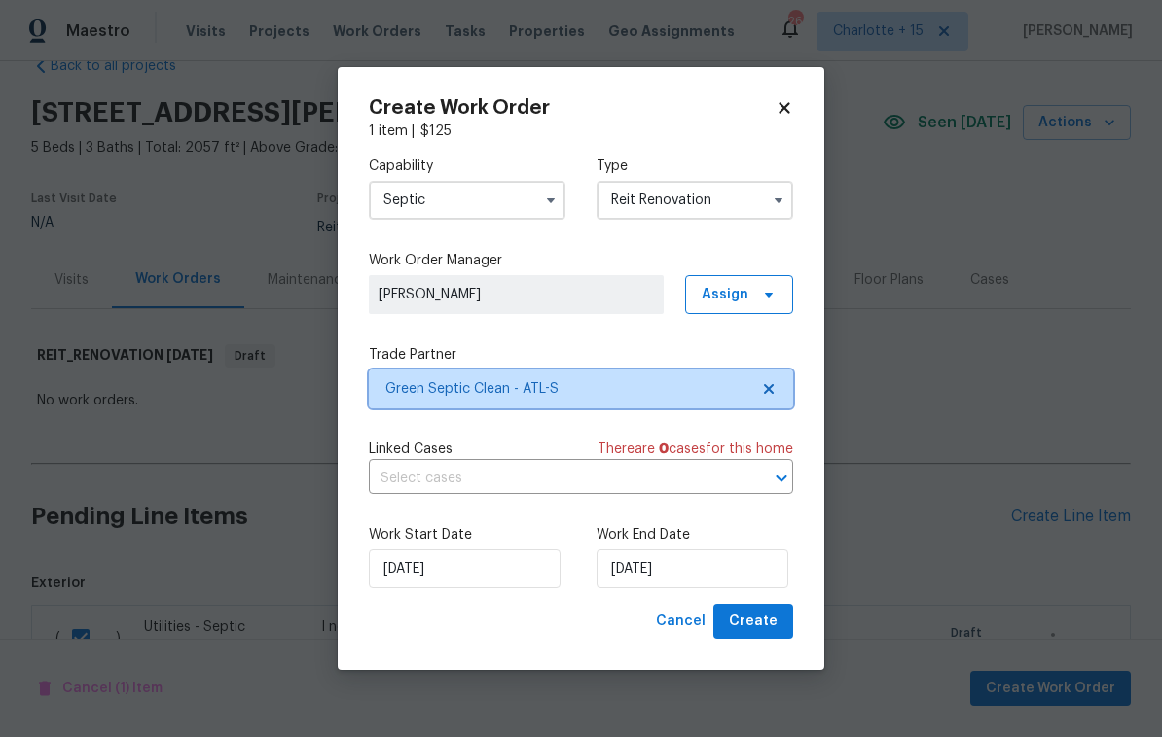
scroll to position [0, 0]
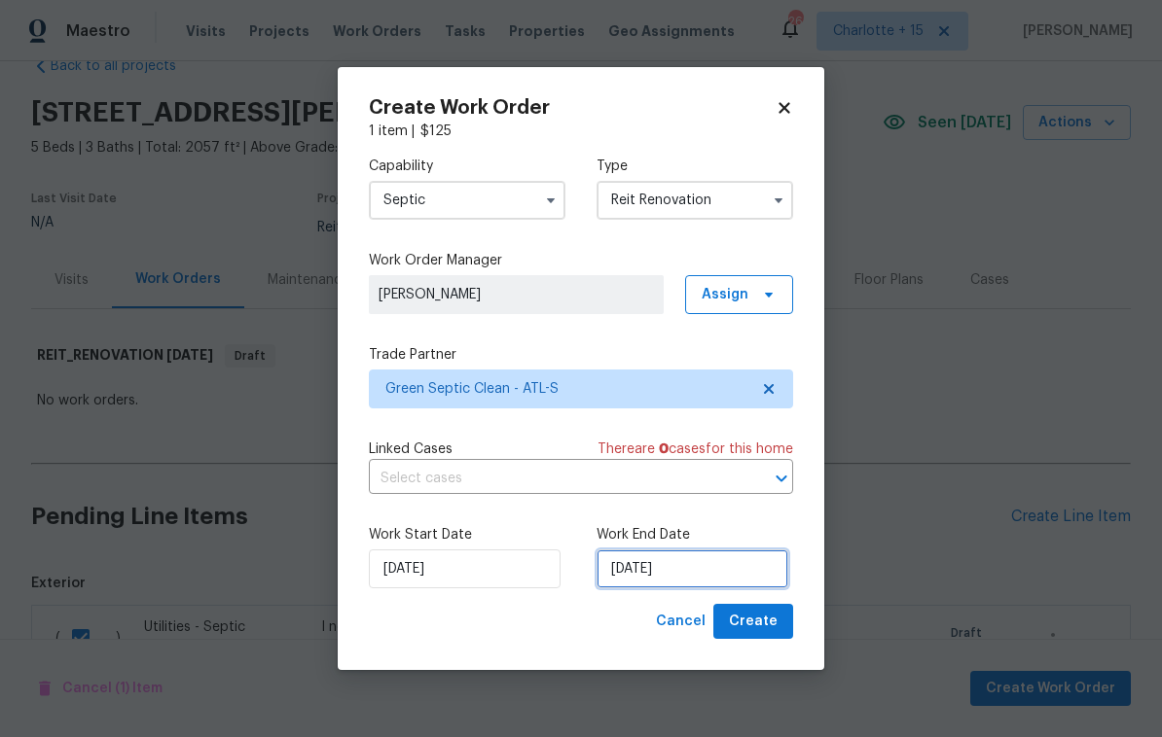
click at [700, 569] on input "[DATE]" at bounding box center [692, 569] width 192 height 39
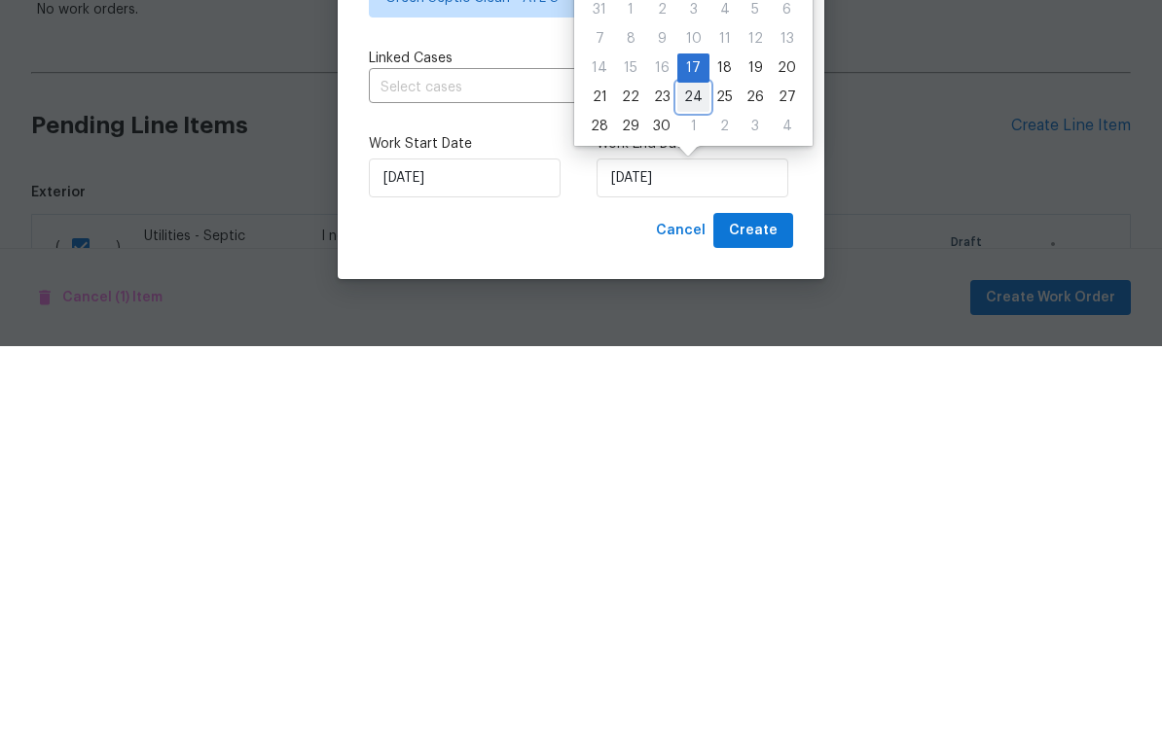
click at [695, 475] on div "24" at bounding box center [693, 488] width 32 height 27
type input "[DATE]"
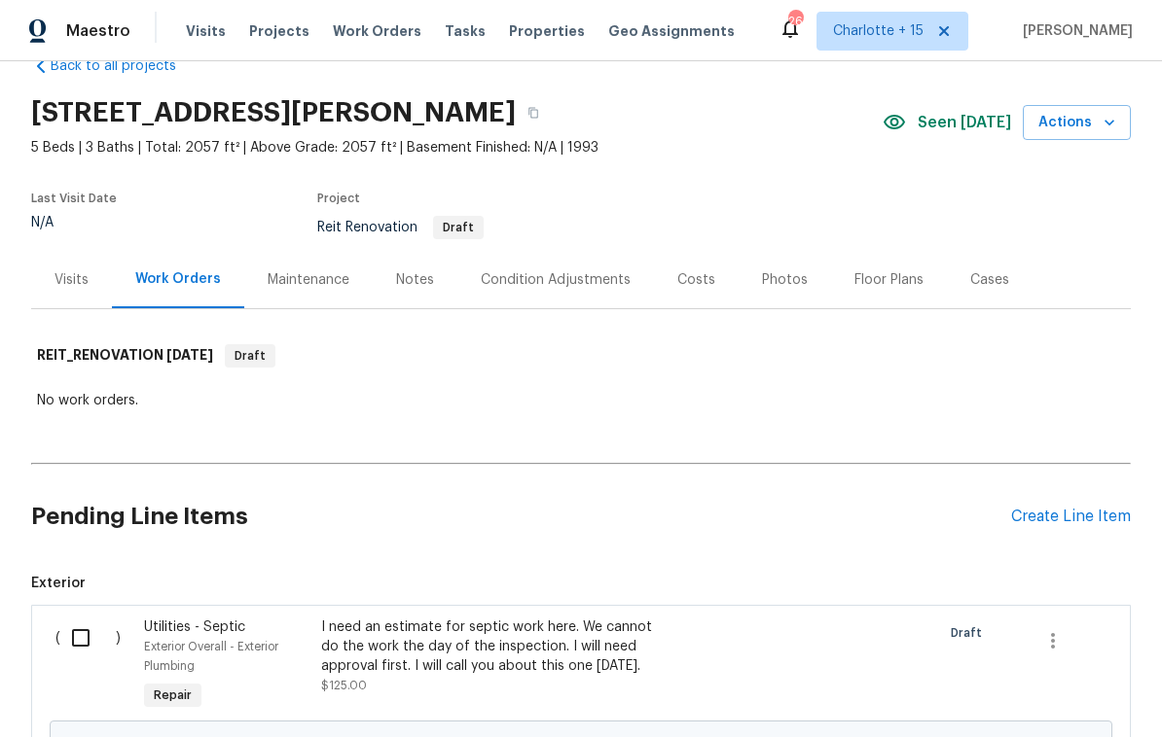
click at [98, 635] on input "checkbox" at bounding box center [87, 638] width 55 height 41
checkbox input "true"
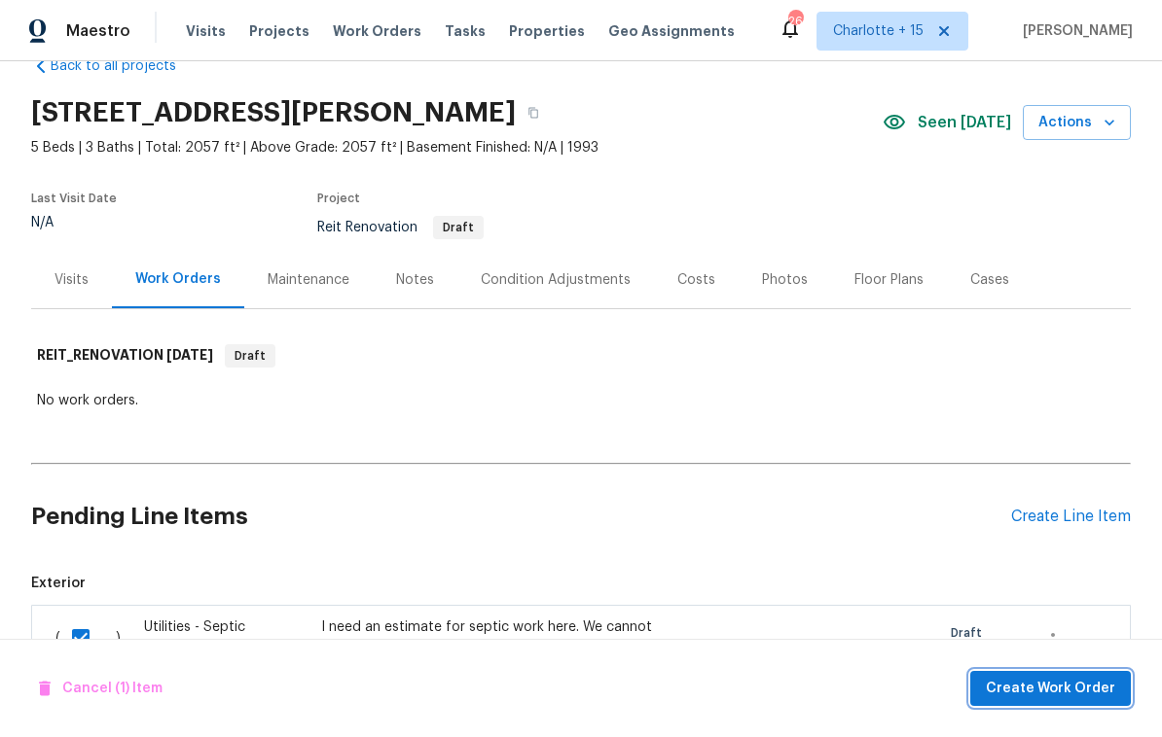
click at [1042, 689] on span "Create Work Order" at bounding box center [1049, 689] width 129 height 24
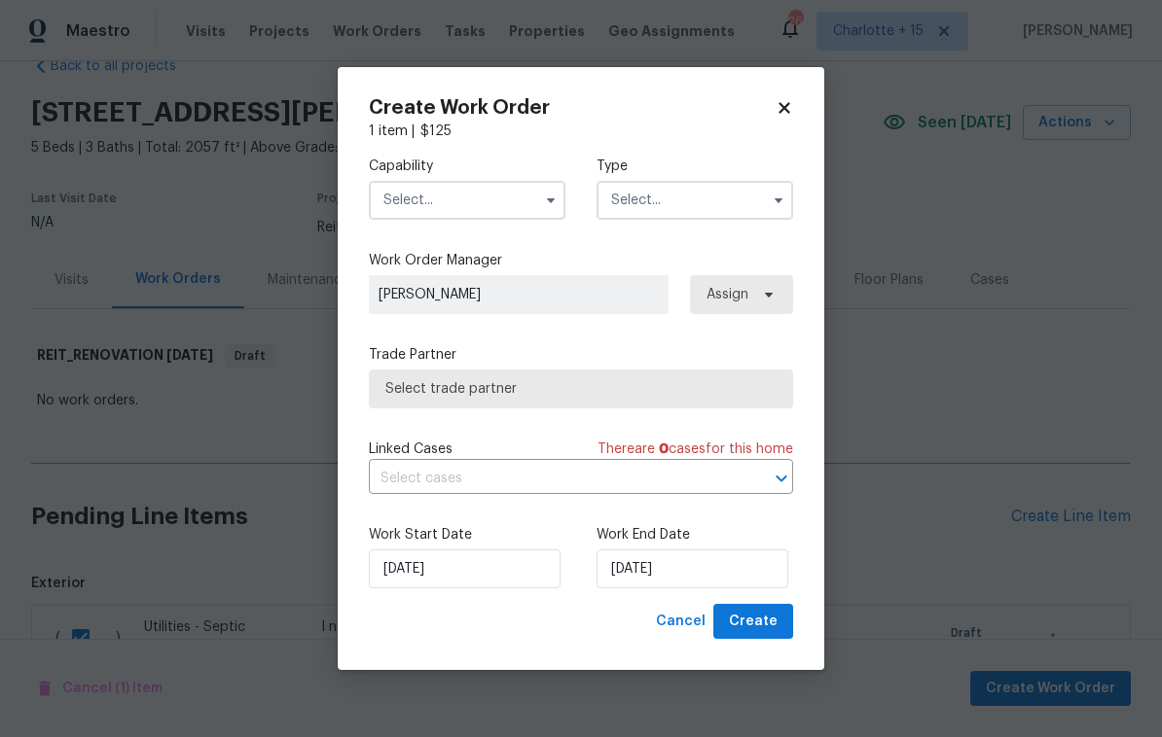
click at [471, 203] on input "text" at bounding box center [467, 200] width 197 height 39
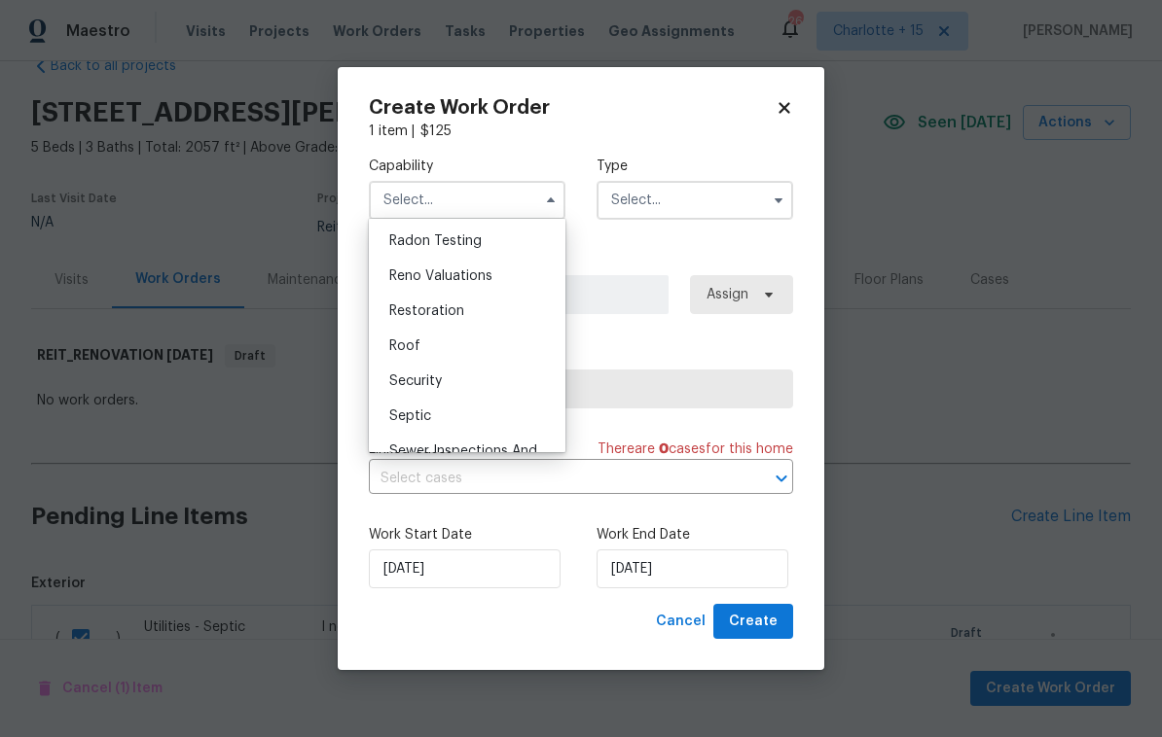
scroll to position [1899, 0]
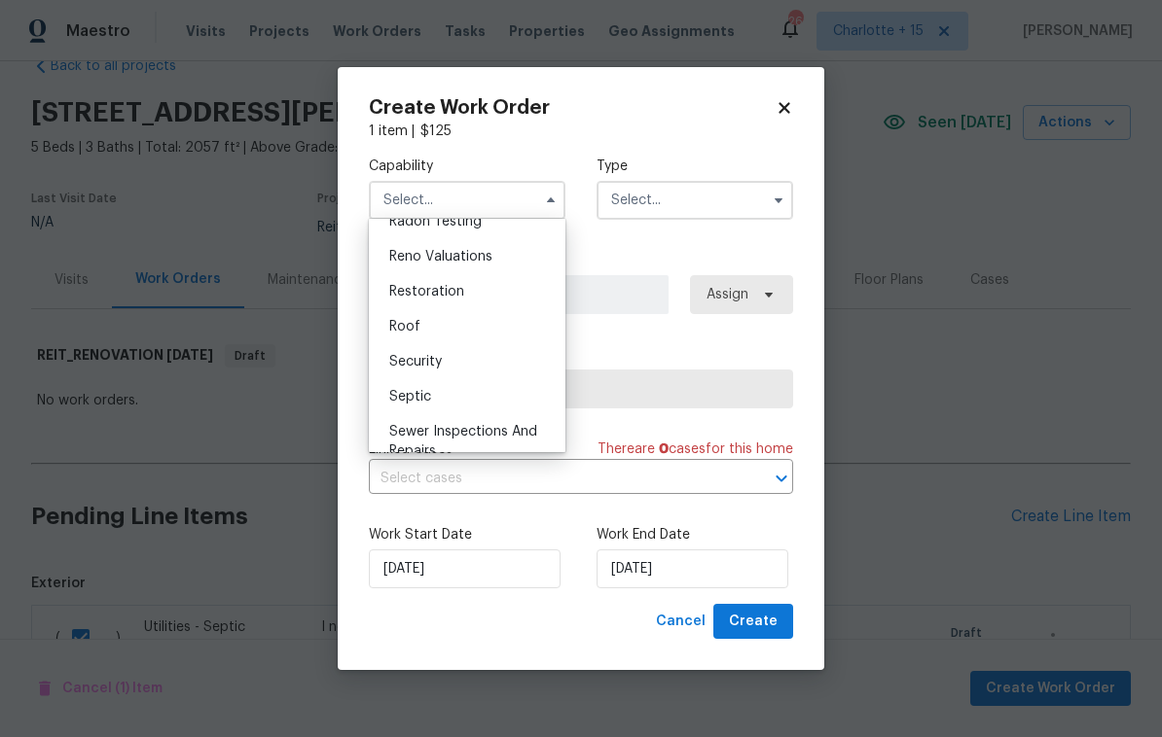
click at [478, 405] on div "Septic" at bounding box center [467, 396] width 187 height 35
type input "Septic"
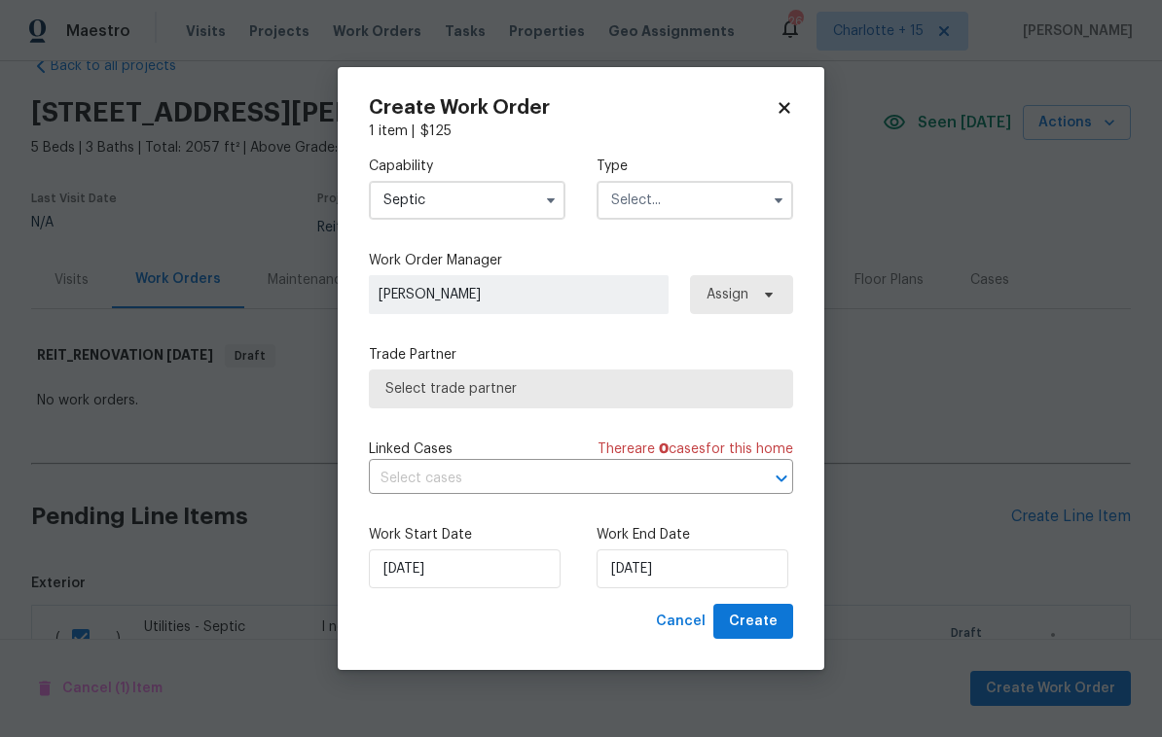
click at [723, 202] on input "text" at bounding box center [694, 200] width 197 height 39
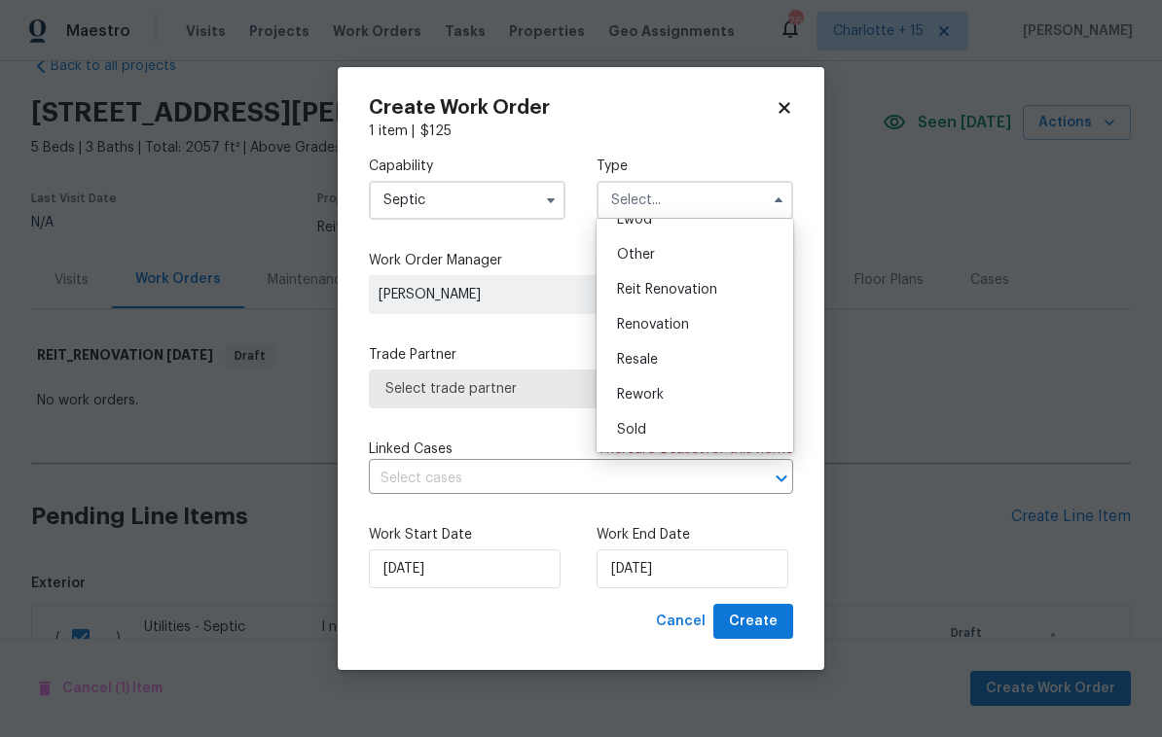
scroll to position [232, 0]
click at [709, 297] on div "Reit Renovation" at bounding box center [694, 289] width 187 height 35
type input "Reit Renovation"
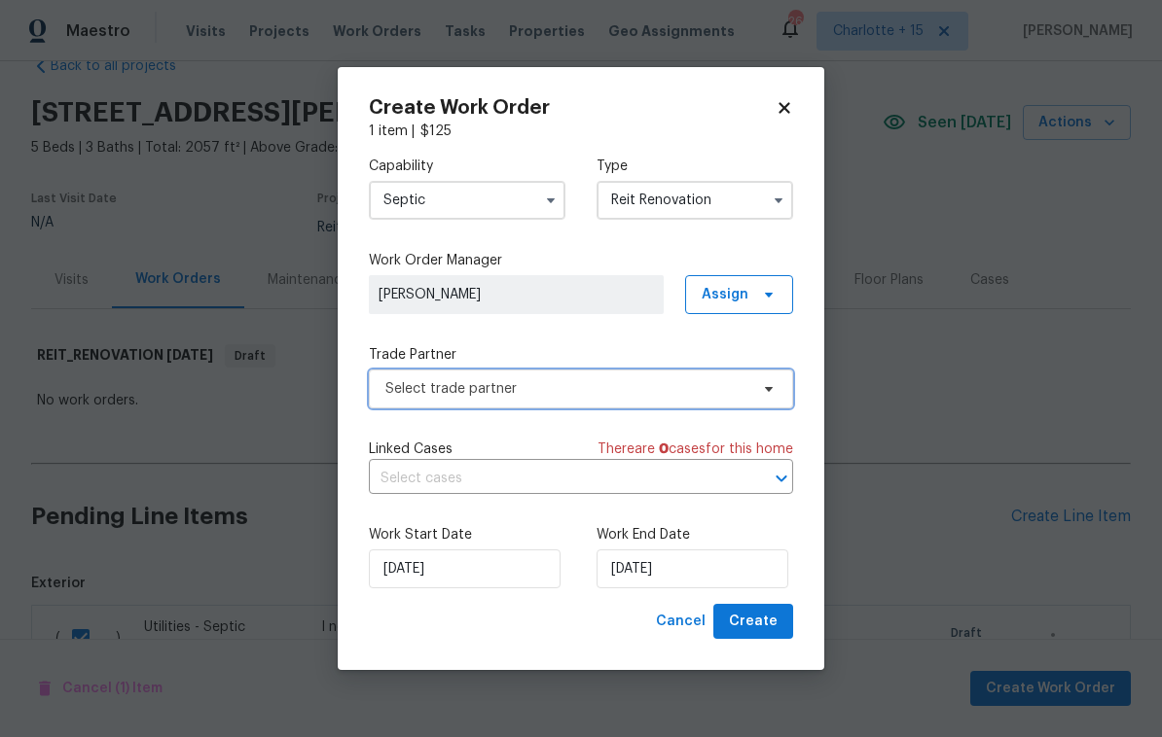
click at [624, 396] on span "Select trade partner" at bounding box center [566, 388] width 363 height 19
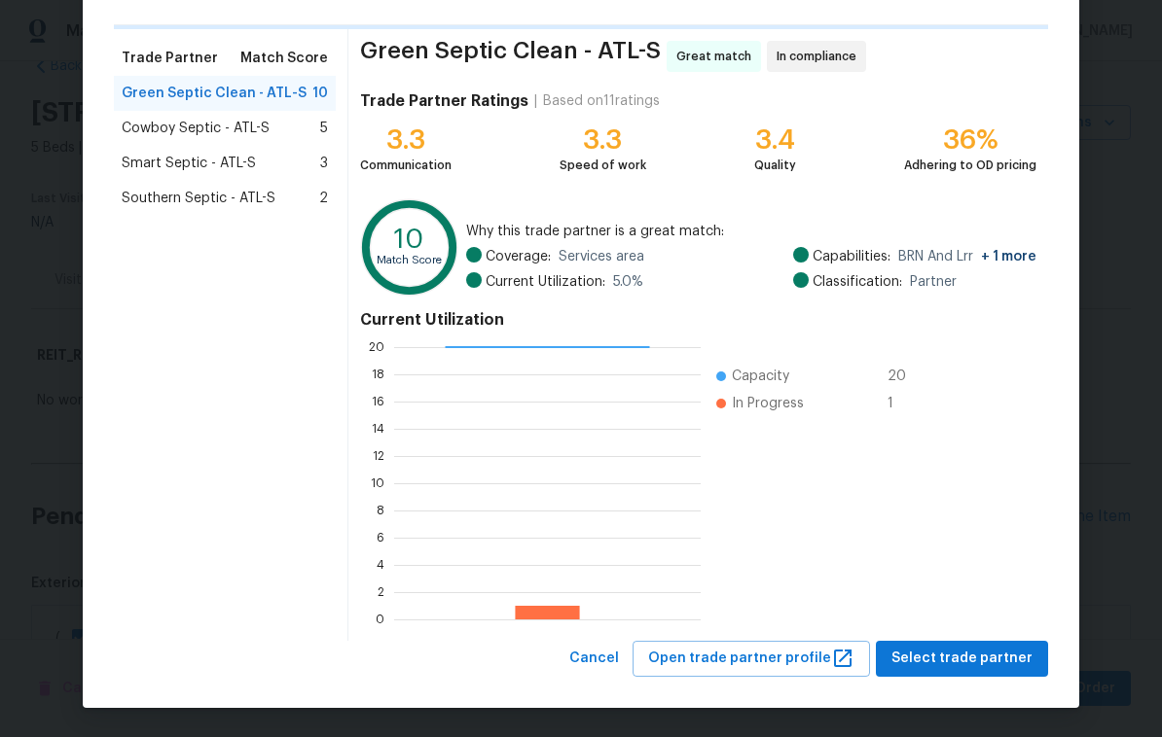
scroll to position [125, 0]
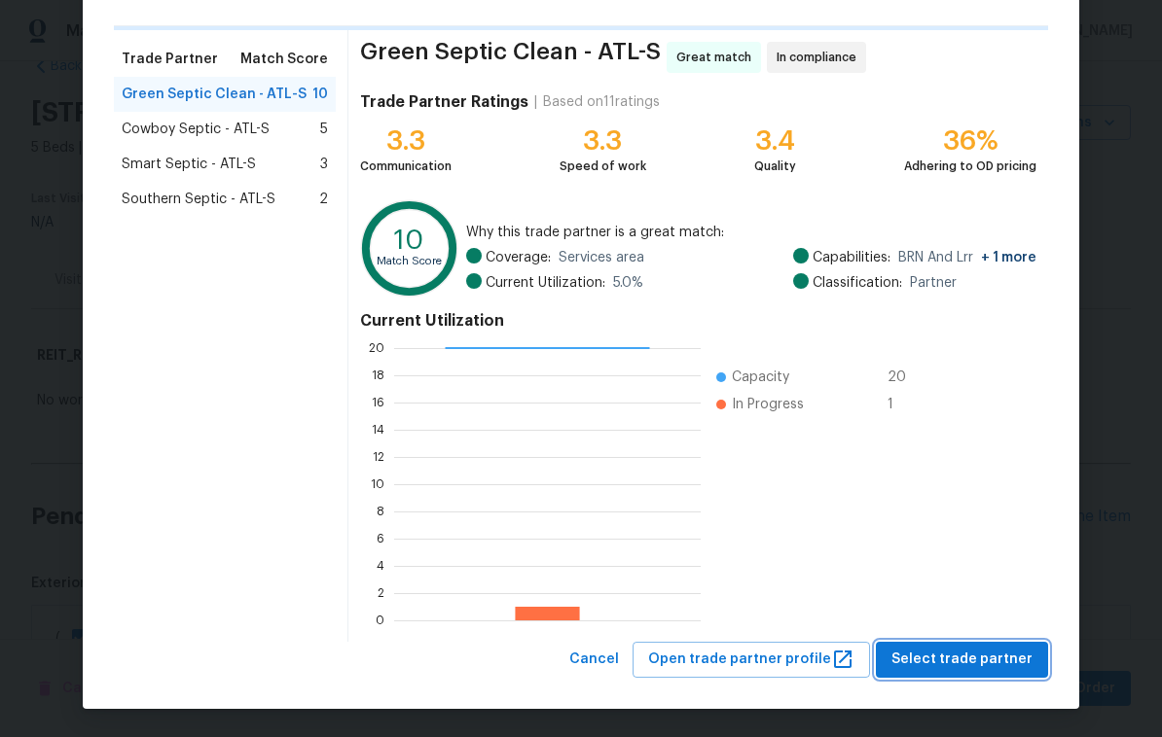
click at [954, 662] on span "Select trade partner" at bounding box center [961, 660] width 141 height 24
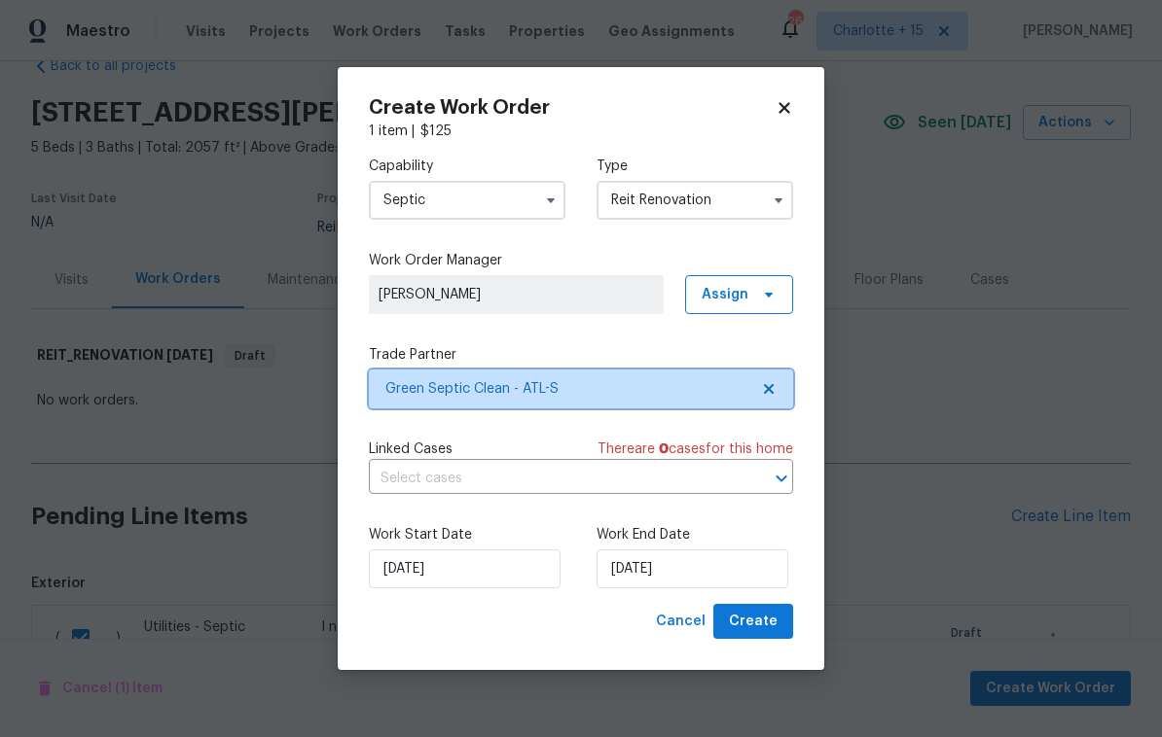
scroll to position [0, 0]
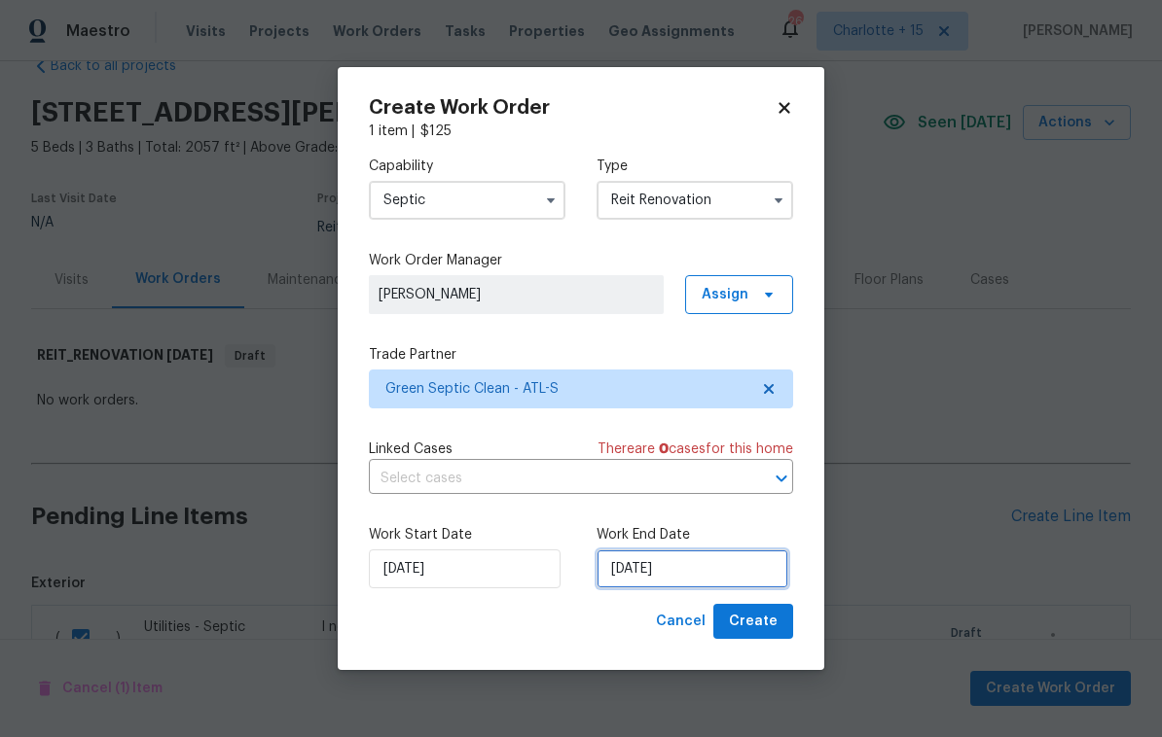
click at [692, 575] on input "[DATE]" at bounding box center [692, 569] width 192 height 39
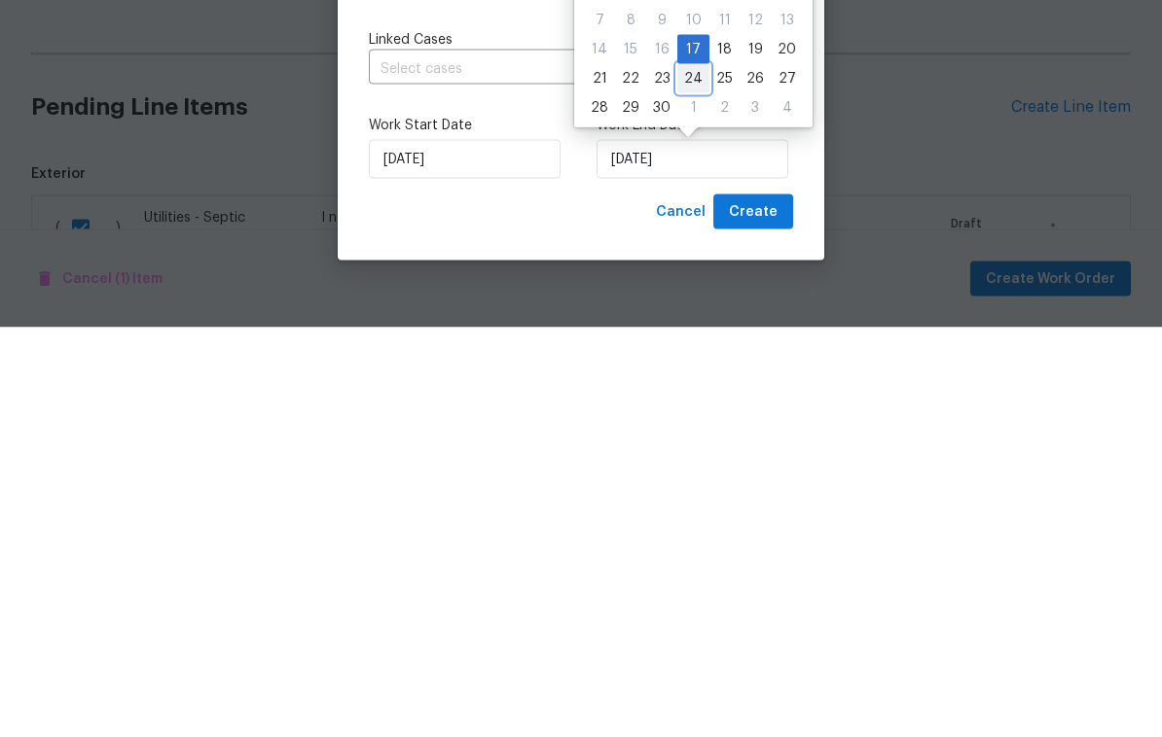
click at [696, 475] on div "24" at bounding box center [693, 488] width 32 height 27
type input "[DATE]"
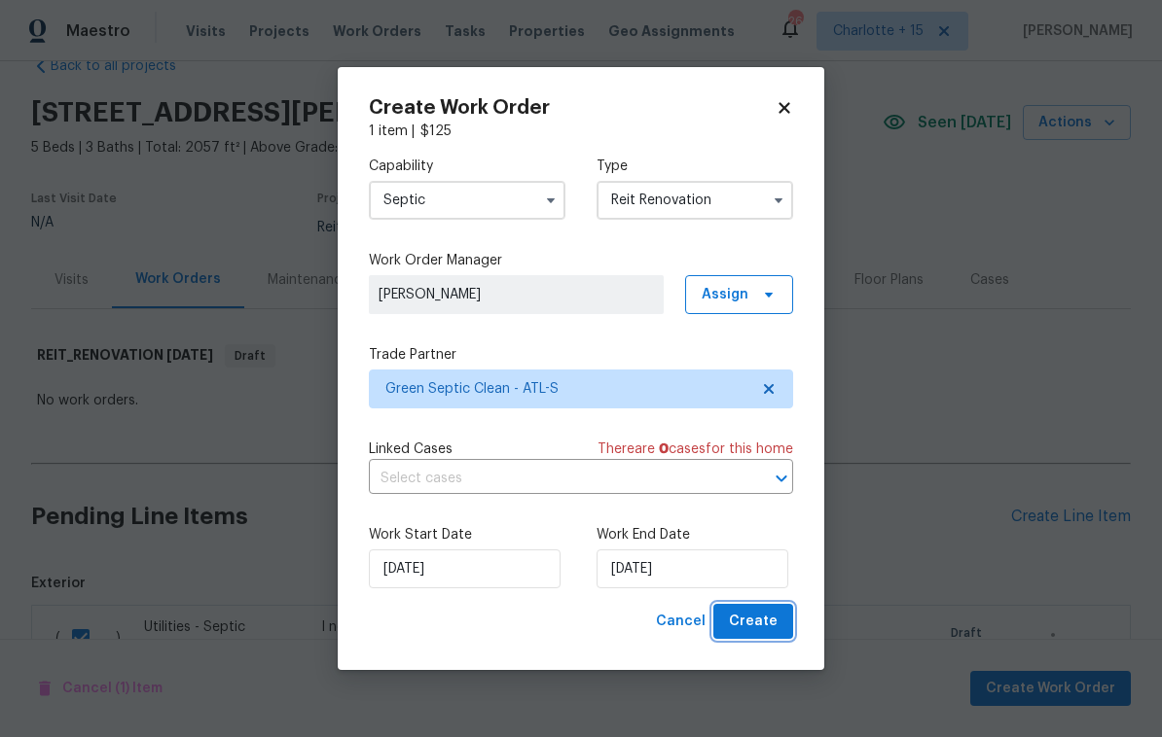
click at [757, 622] on span "Create" at bounding box center [753, 622] width 49 height 24
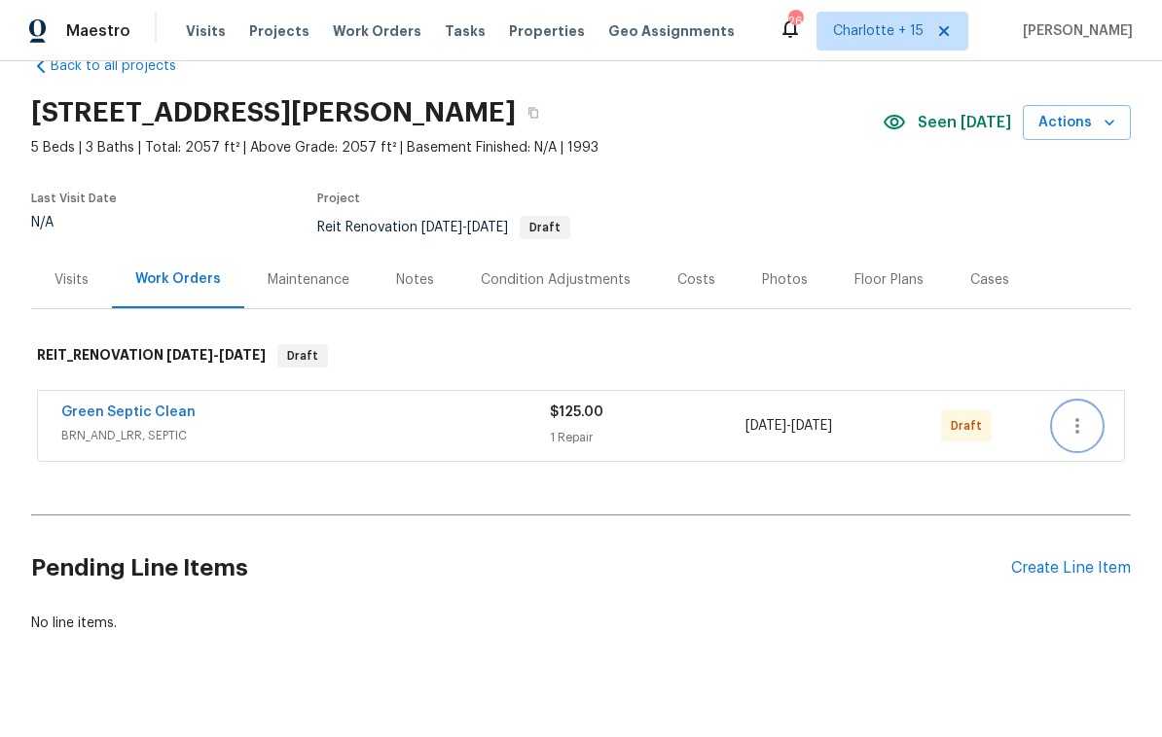
click at [1081, 434] on icon "button" at bounding box center [1076, 425] width 23 height 23
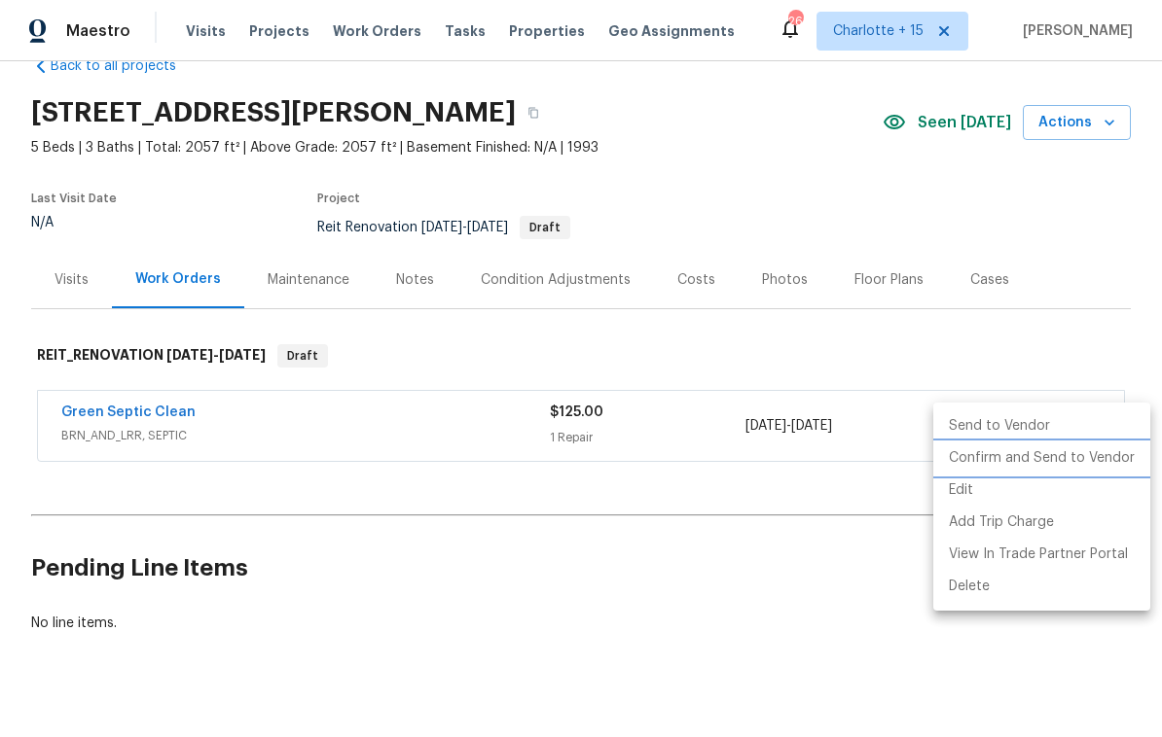
click at [1060, 465] on li "Confirm and Send to Vendor" at bounding box center [1041, 459] width 217 height 32
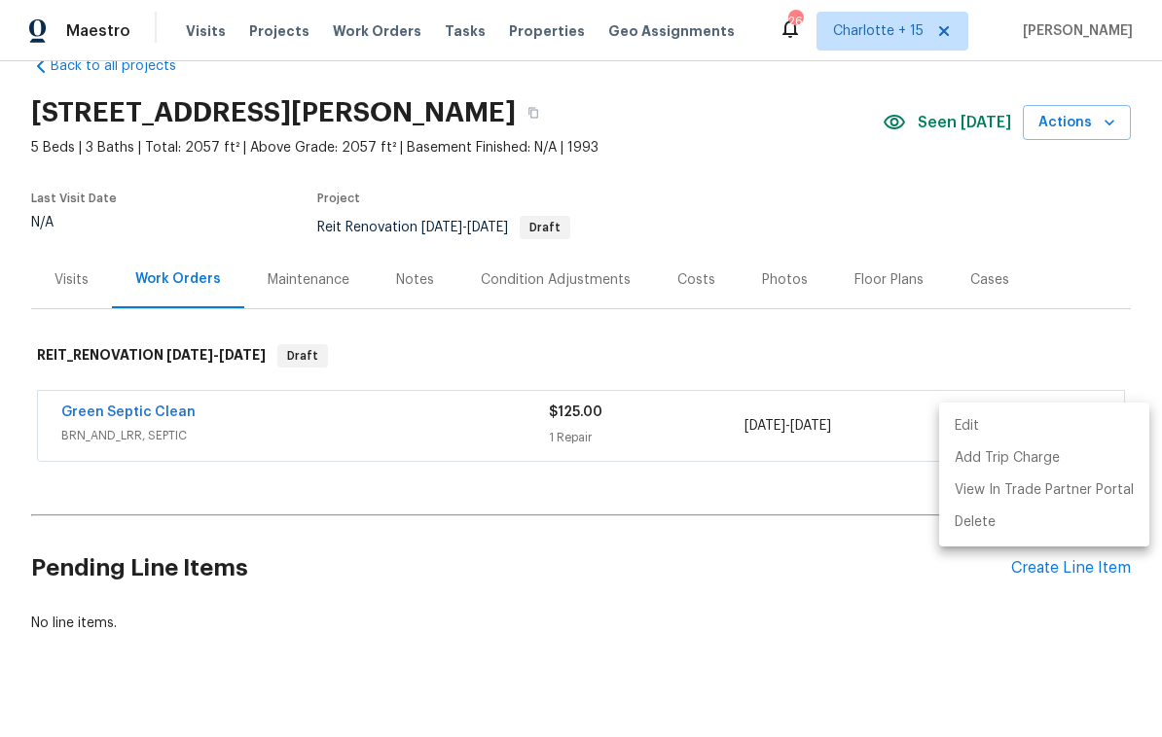
click at [884, 663] on div at bounding box center [581, 368] width 1162 height 737
